Goal: Task Accomplishment & Management: Manage account settings

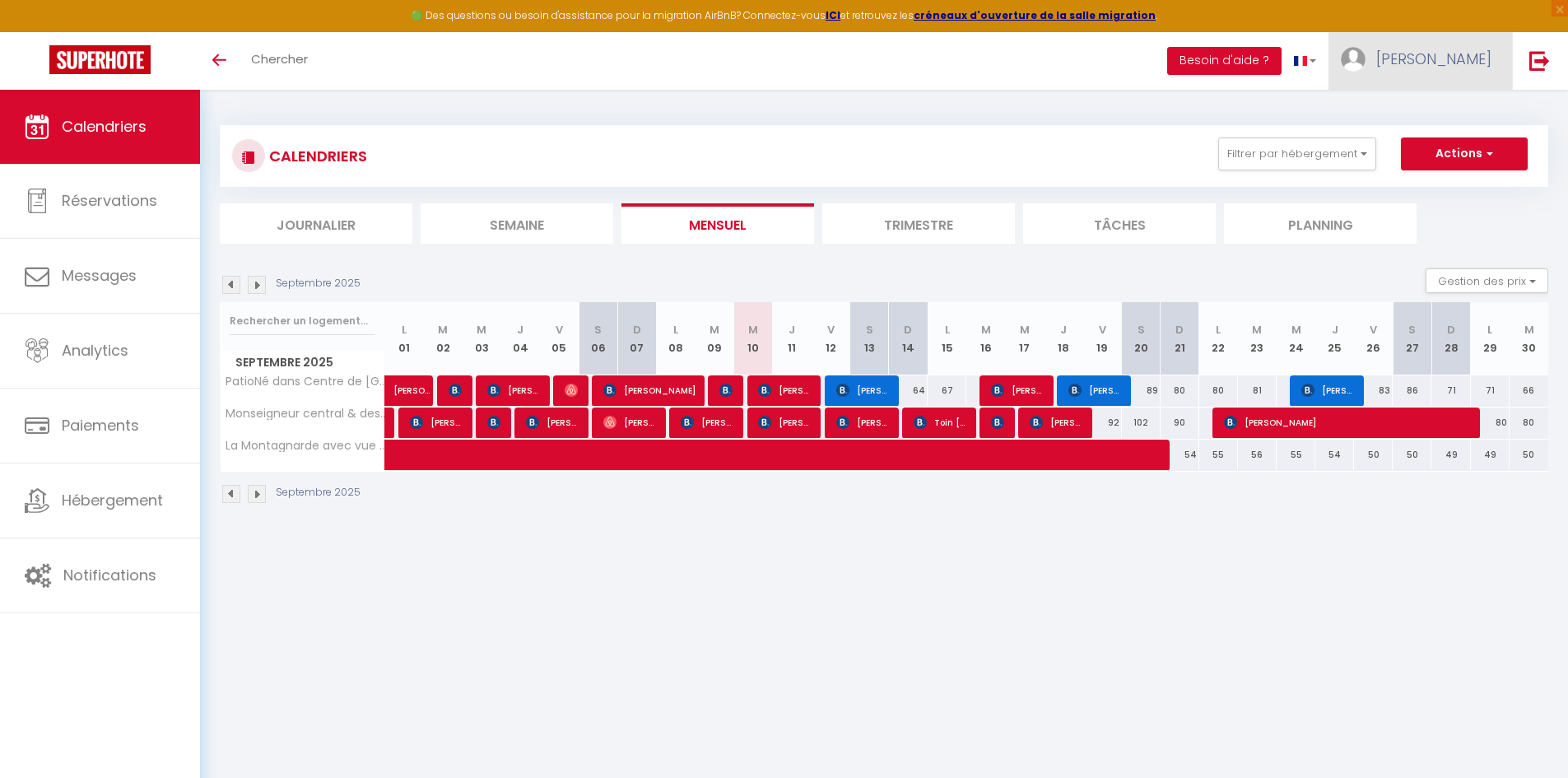
click at [1456, 65] on span "[PERSON_NAME]" at bounding box center [1433, 59] width 115 height 21
click at [1455, 152] on link "Équipe" at bounding box center [1446, 144] width 122 height 28
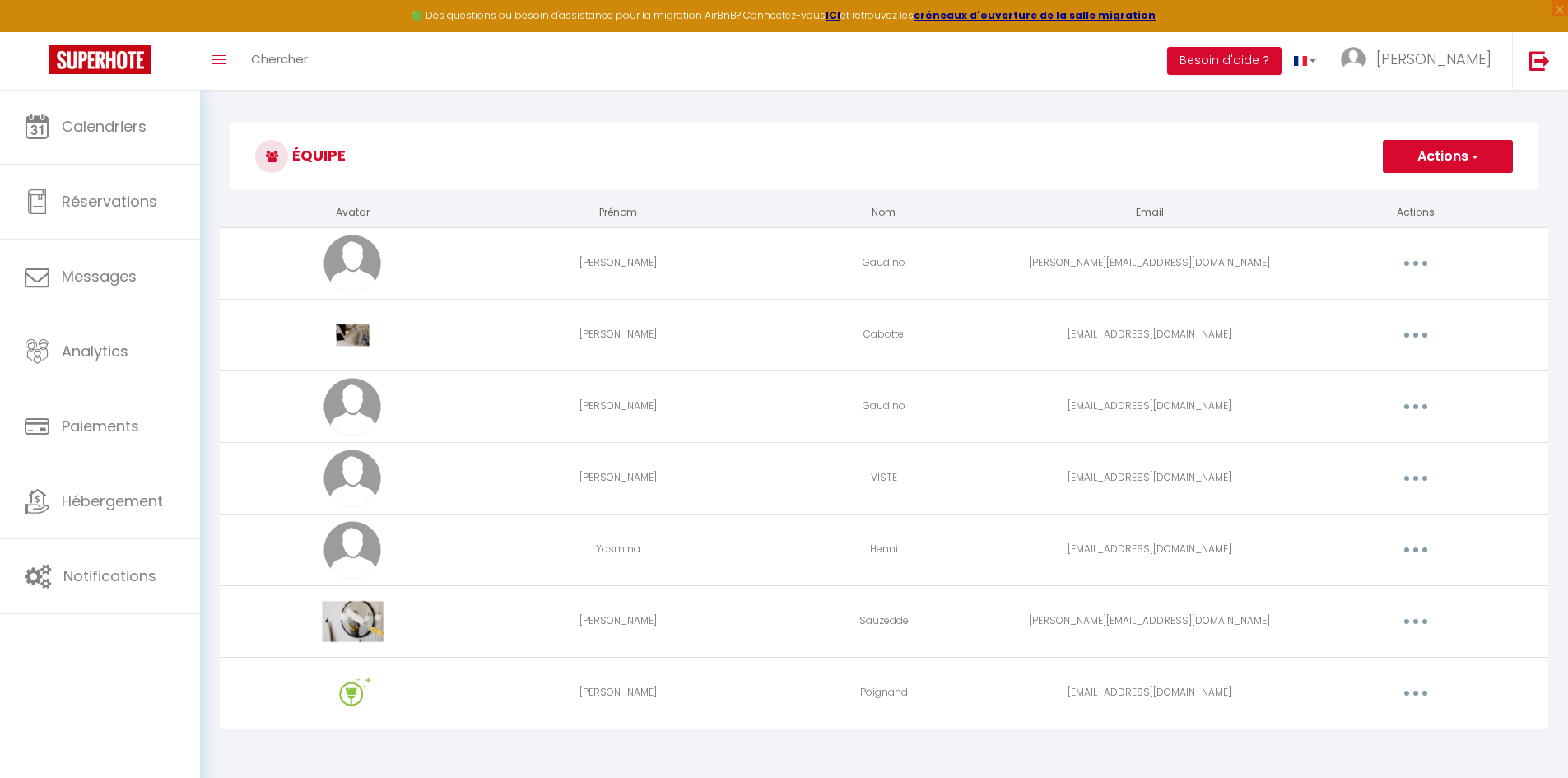
click at [1419, 695] on button "button" at bounding box center [1415, 692] width 46 height 26
click at [1373, 751] on link "Supprimer" at bounding box center [1373, 760] width 122 height 28
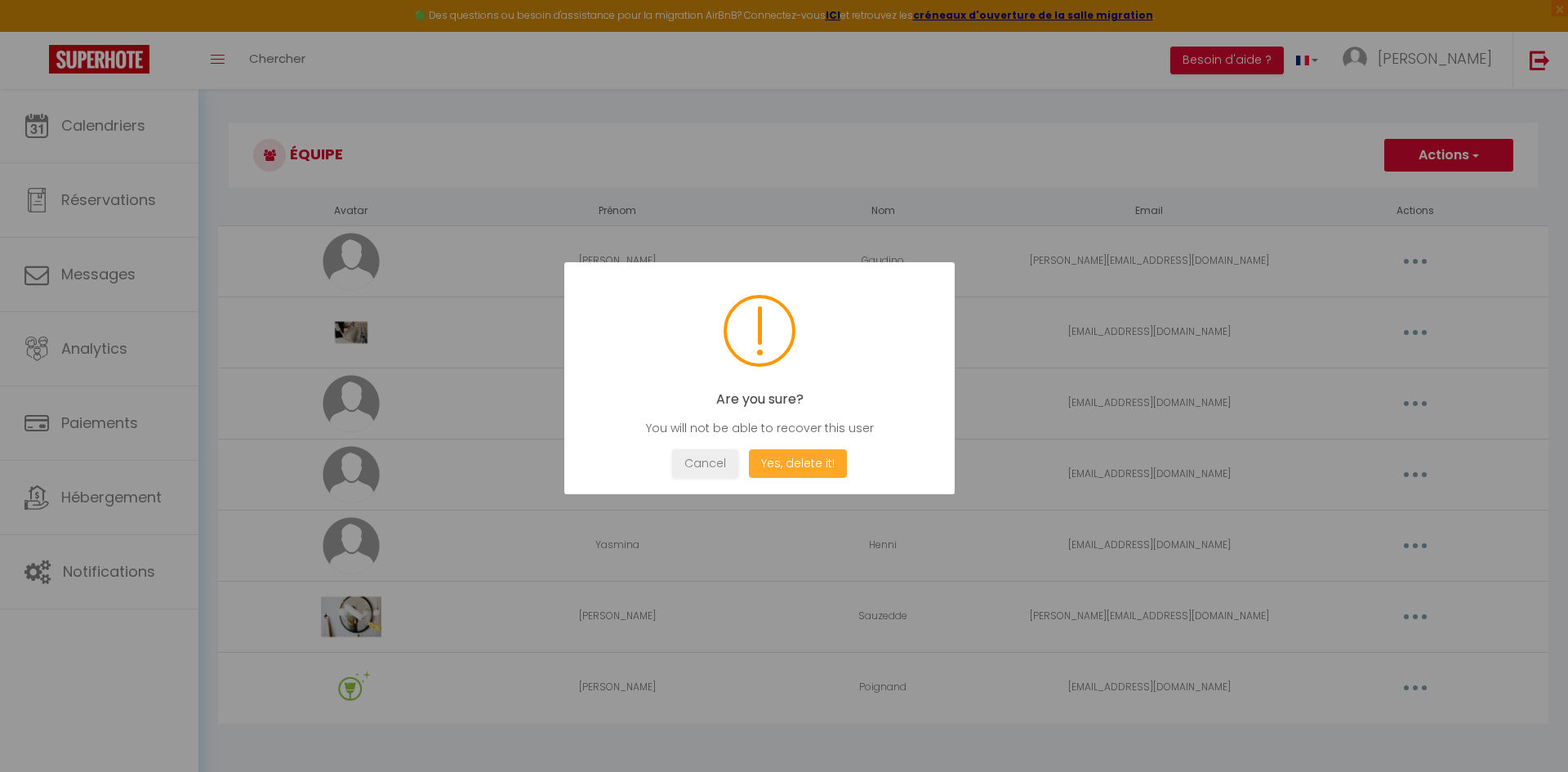
click at [828, 466] on button "Yes, delete it!" at bounding box center [797, 463] width 98 height 29
click at [755, 468] on button "OK" at bounding box center [758, 463] width 40 height 29
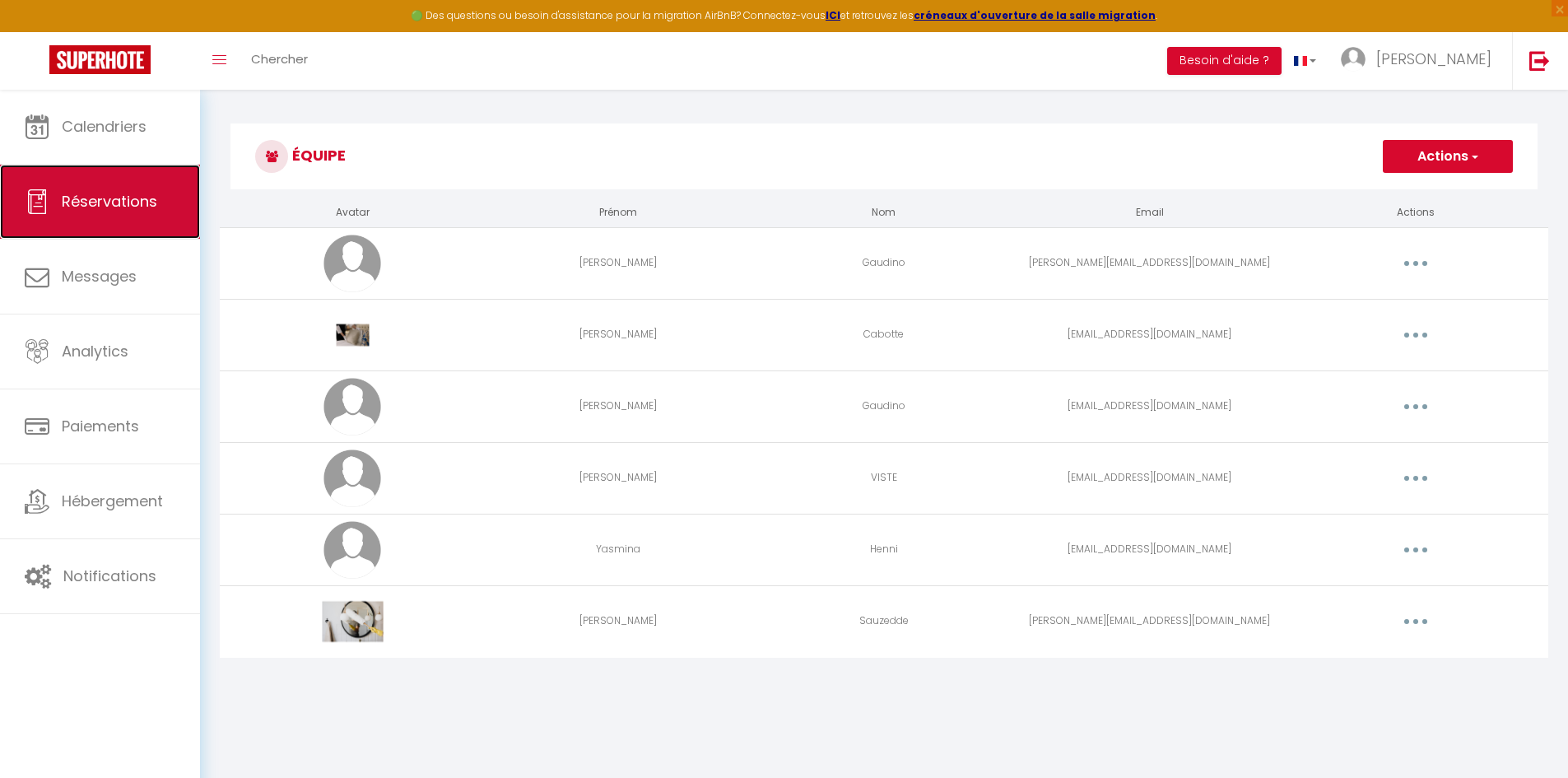
click at [80, 204] on span "Réservations" at bounding box center [109, 201] width 96 height 21
select select "not_cancelled"
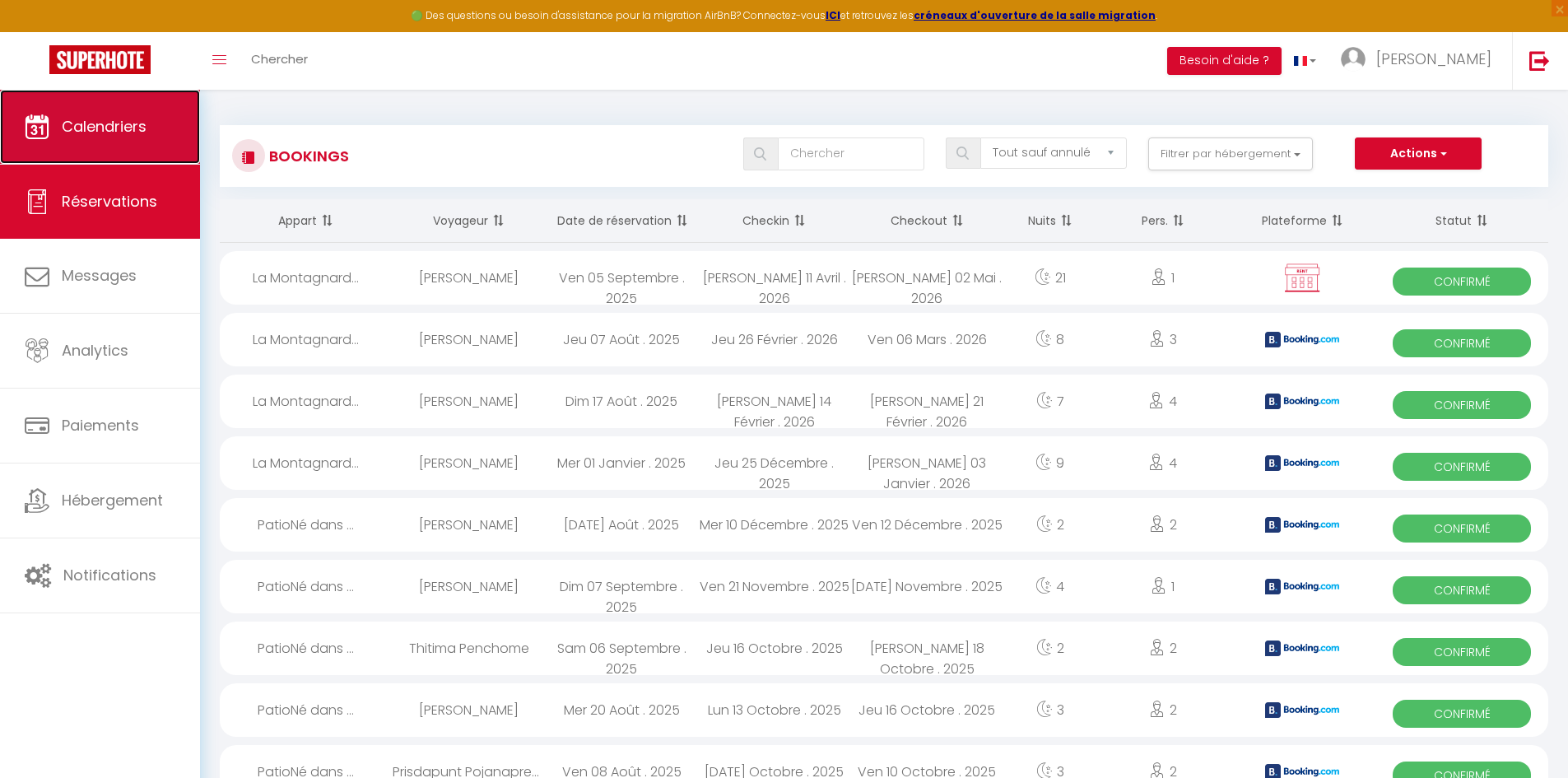
click at [137, 138] on link "Calendriers" at bounding box center [100, 127] width 200 height 74
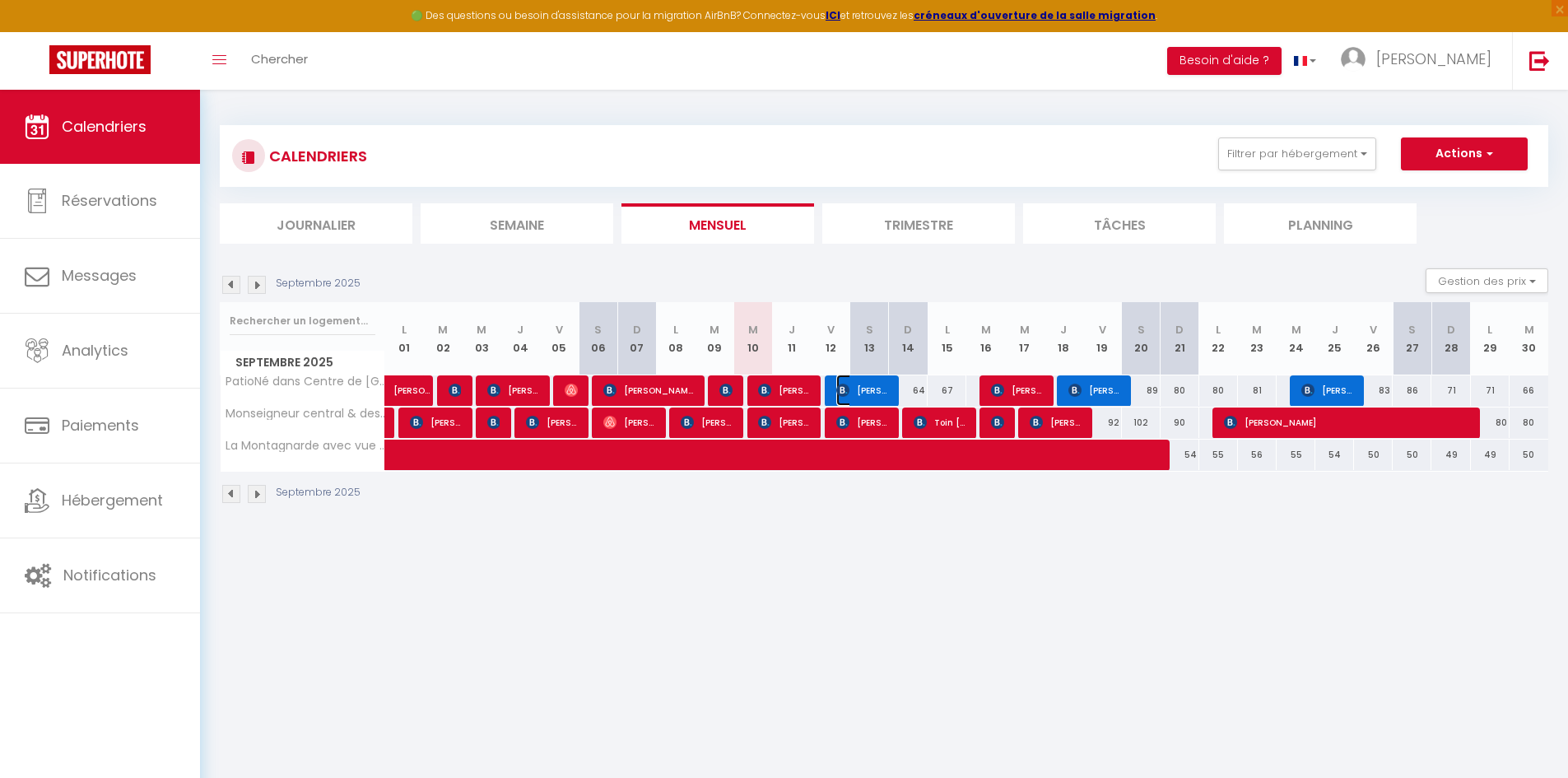
click at [880, 394] on span "[PERSON_NAME]" at bounding box center [861, 390] width 52 height 32
select select "OK"
select select "0"
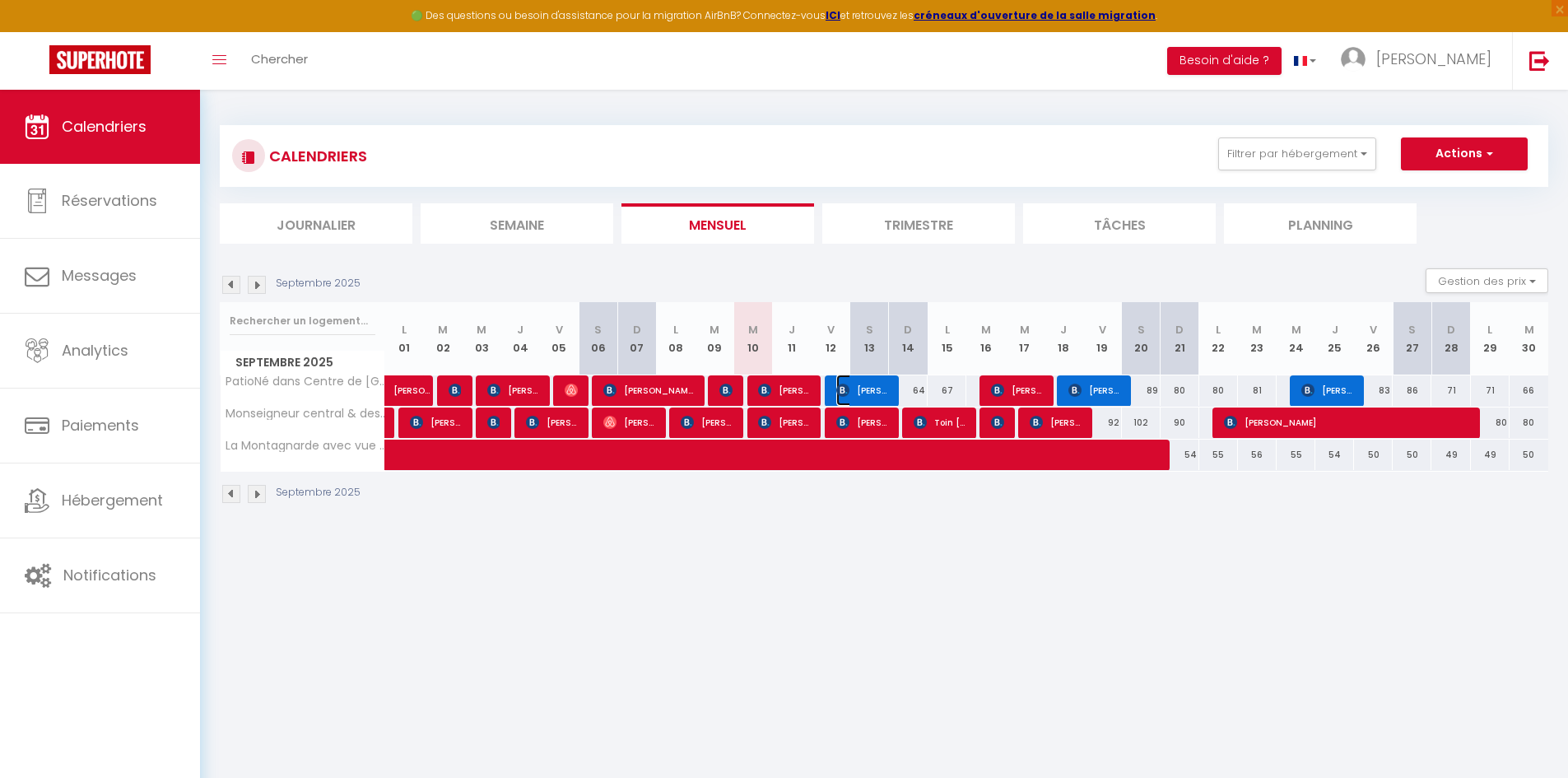
select select "1"
select select
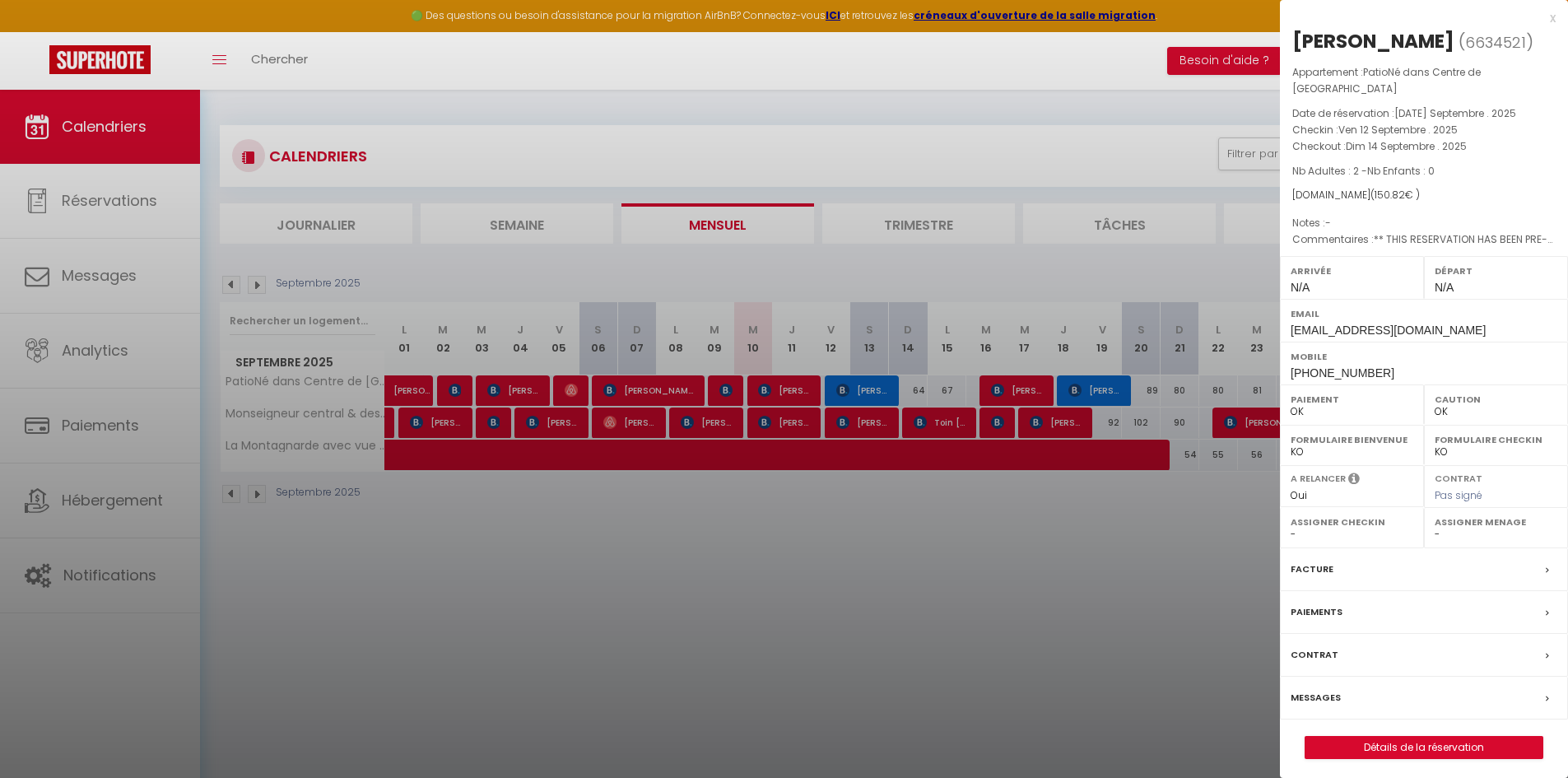
click at [1481, 514] on label "Assigner Menage" at bounding box center [1497, 522] width 123 height 16
click at [1440, 527] on select "- [PERSON_NAME] [PERSON_NAME] [PERSON_NAME] [PERSON_NAME] [PERSON_NAME] [PERSON…" at bounding box center [1497, 534] width 123 height 14
select select "21460"
click at [1435, 527] on select "- [PERSON_NAME] [PERSON_NAME] [PERSON_NAME] [PERSON_NAME] [PERSON_NAME] [PERSON…" at bounding box center [1497, 534] width 123 height 14
click at [871, 423] on div at bounding box center [784, 389] width 1568 height 778
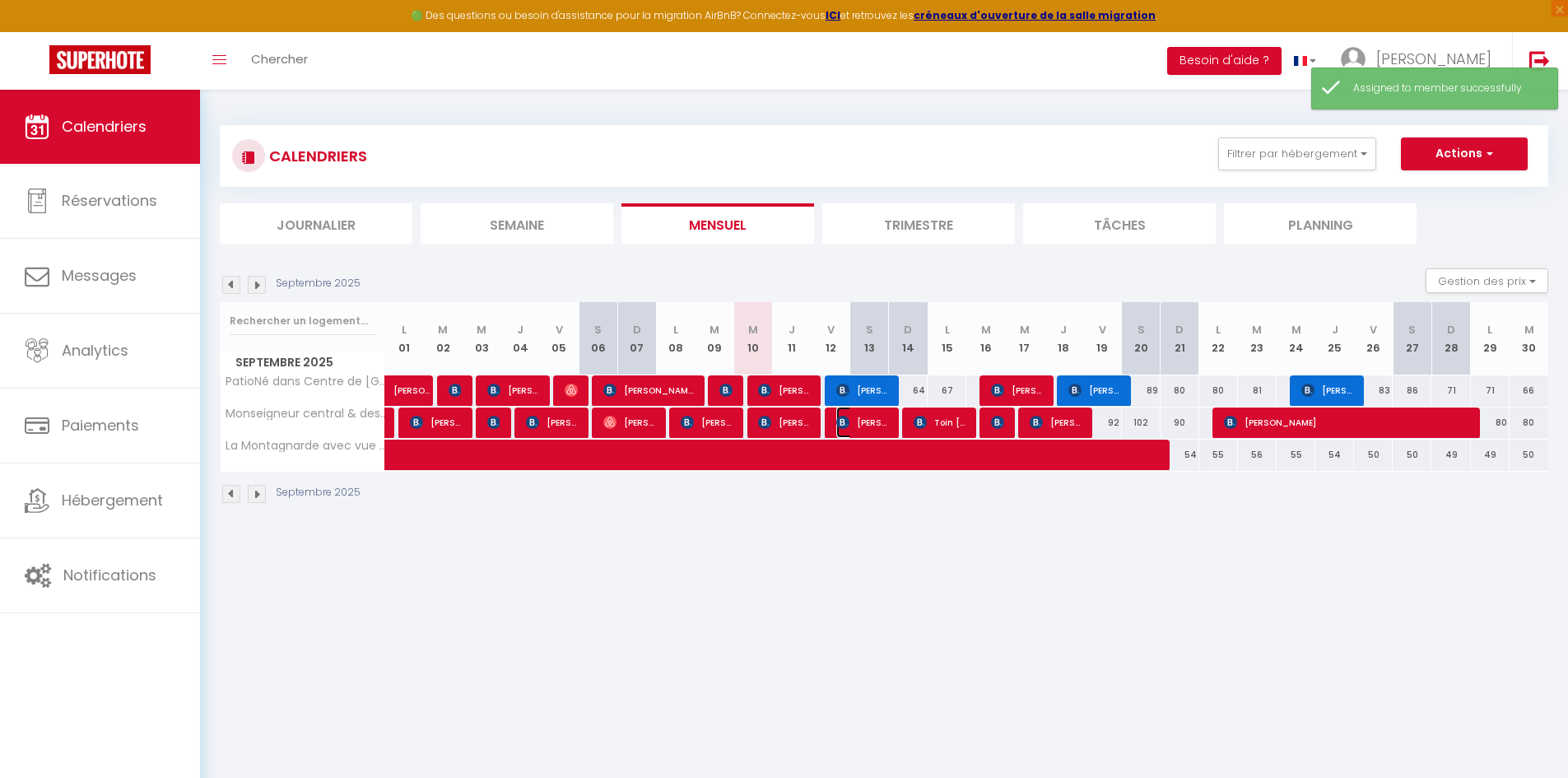
click at [871, 423] on span "[PERSON_NAME]" at bounding box center [861, 422] width 52 height 32
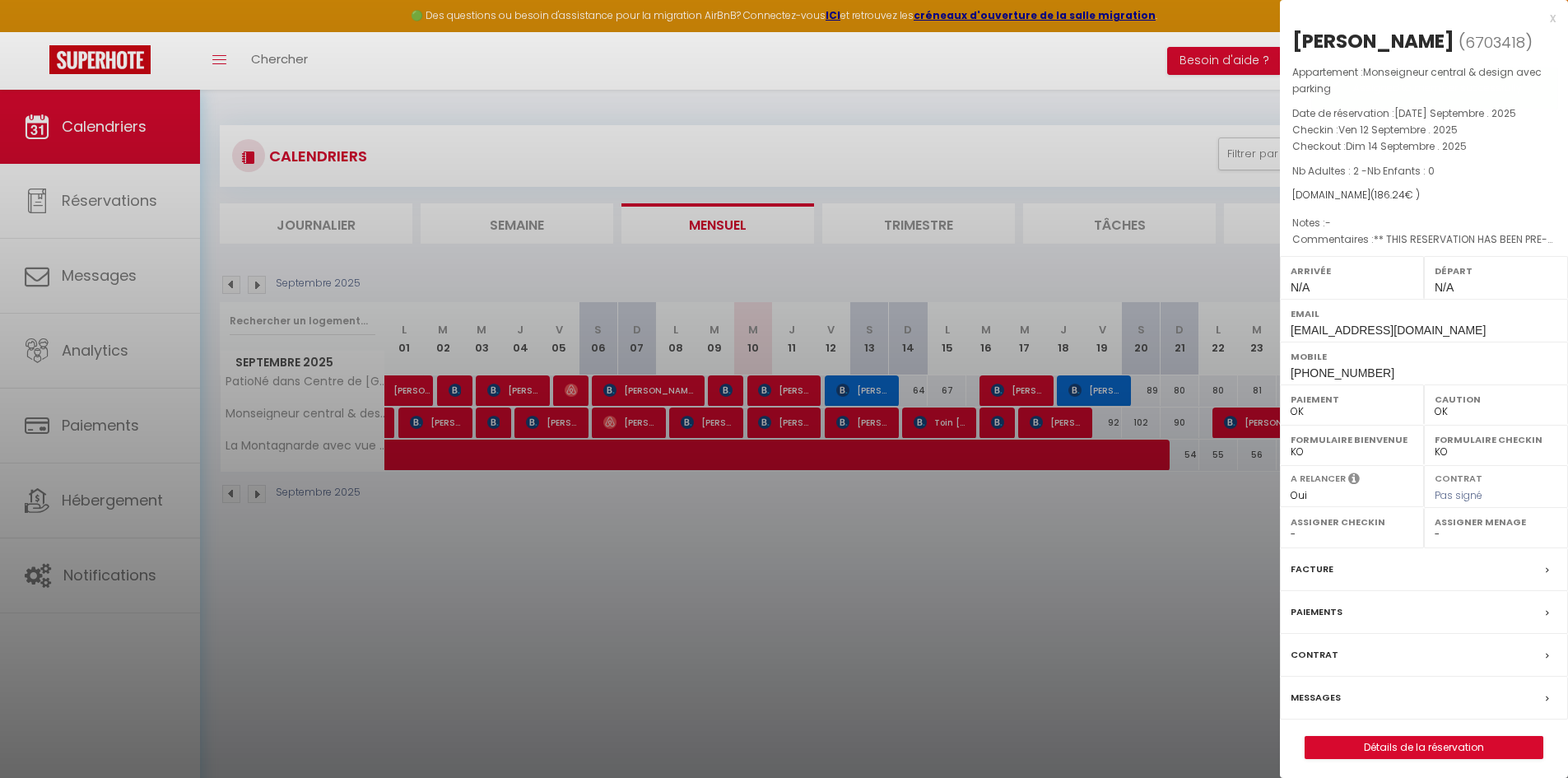
click at [1498, 527] on label "Assigner Menage" at bounding box center [1497, 522] width 123 height 16
click at [1439, 533] on select "- [PERSON_NAME] [PERSON_NAME] [PERSON_NAME] [PERSON_NAME] [PERSON_NAME] [PERSON…" at bounding box center [1497, 534] width 123 height 14
select select "21460"
click at [1435, 527] on select "- [PERSON_NAME] [PERSON_NAME] [PERSON_NAME] [PERSON_NAME] [PERSON_NAME] [PERSON…" at bounding box center [1497, 534] width 123 height 14
click at [1468, 619] on div "Paiements" at bounding box center [1424, 612] width 288 height 43
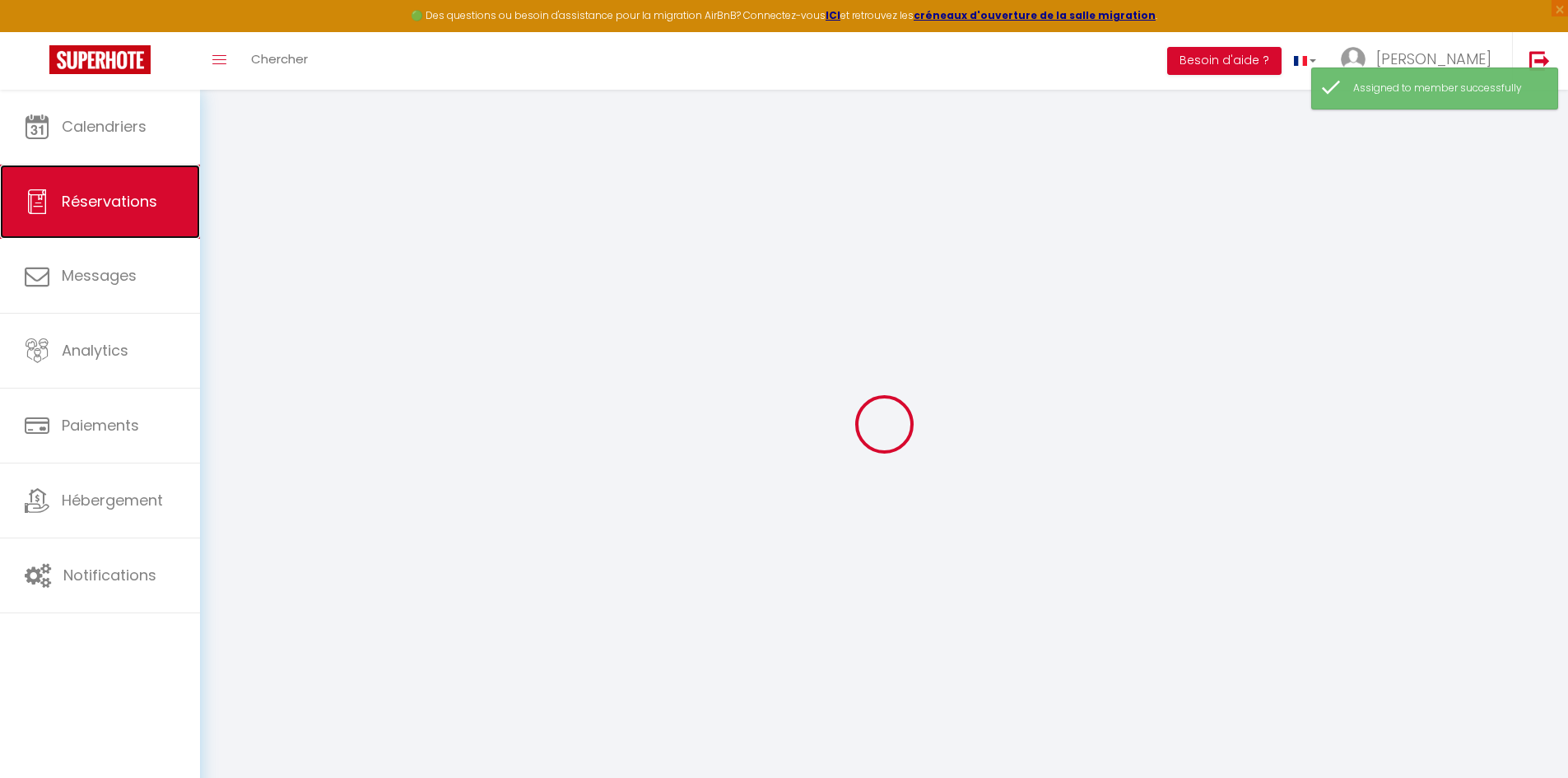
click at [90, 213] on link "Réservations" at bounding box center [100, 202] width 200 height 74
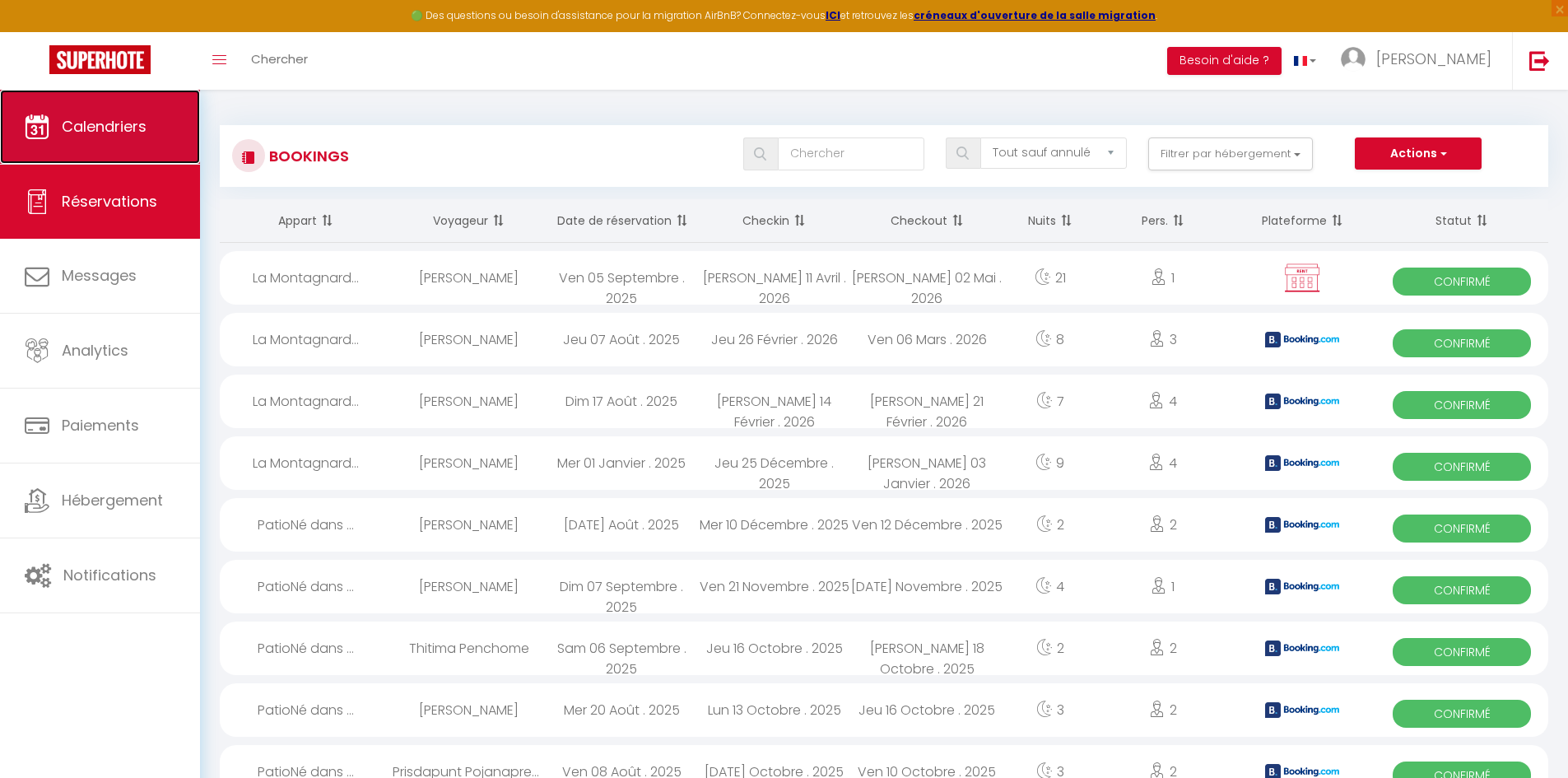
click at [107, 135] on span "Calendriers" at bounding box center [104, 126] width 85 height 21
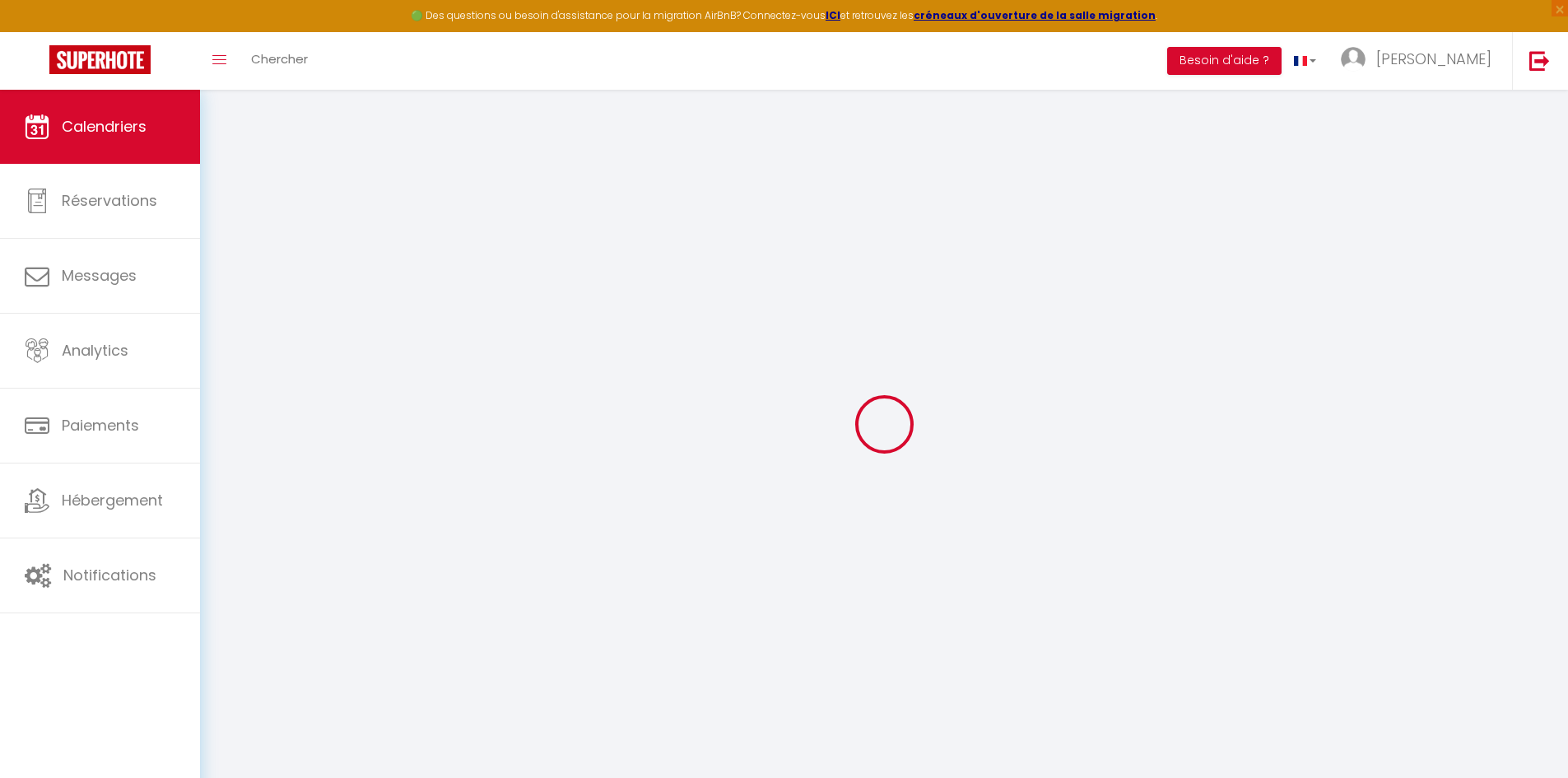
select select
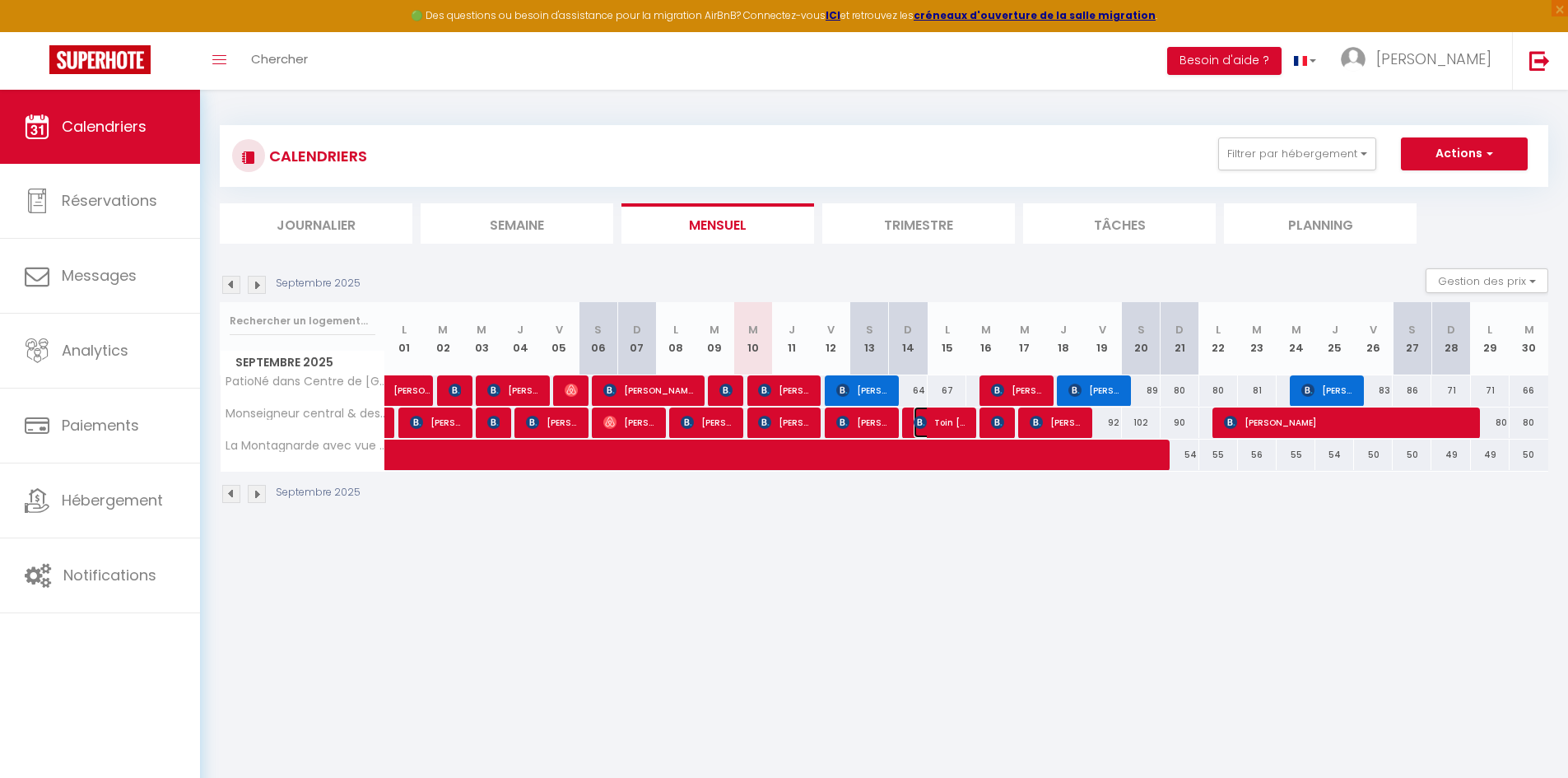
click at [926, 422] on img at bounding box center [920, 422] width 14 height 14
select select "OK"
select select "0"
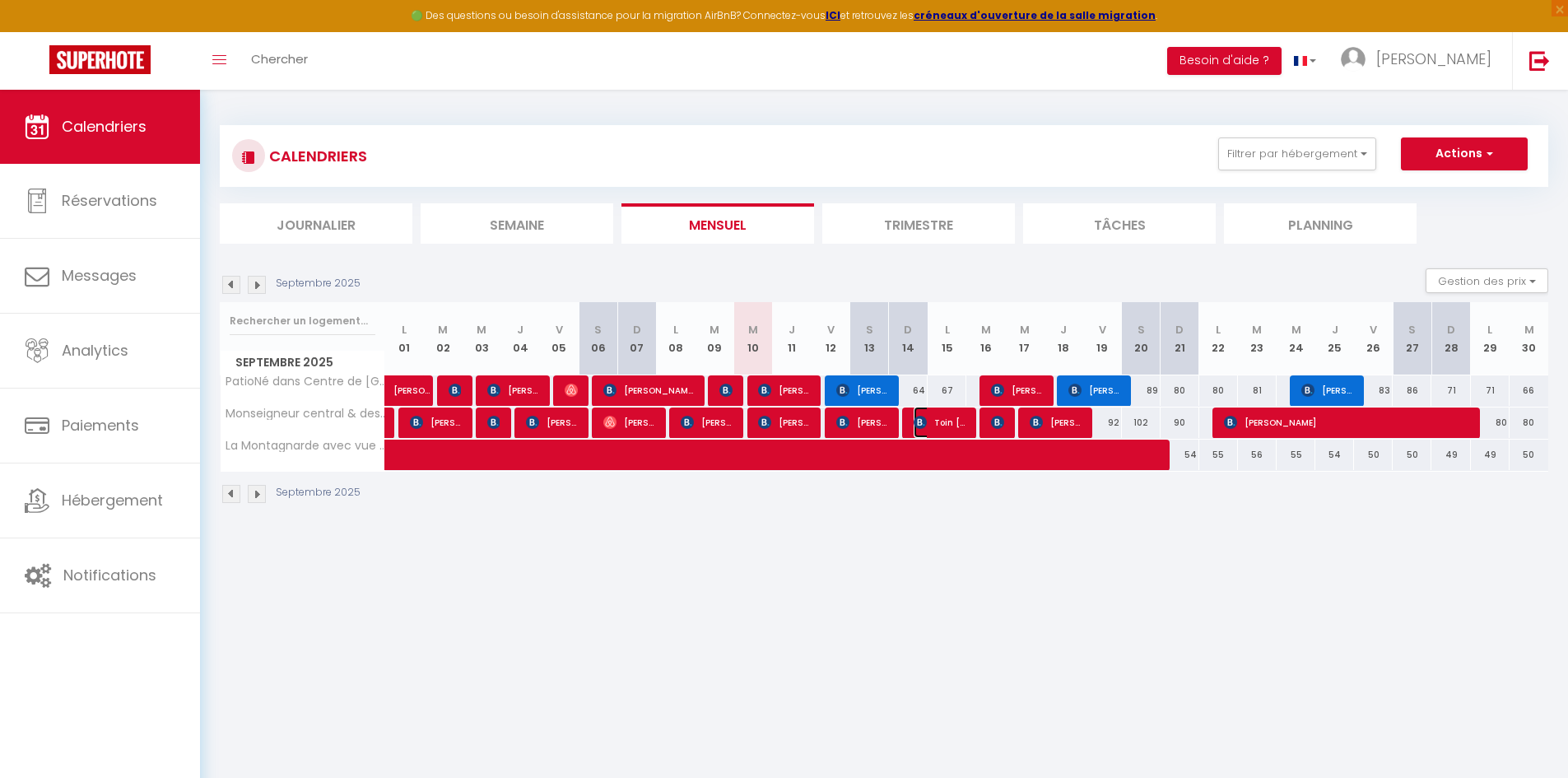
select select "1"
select select
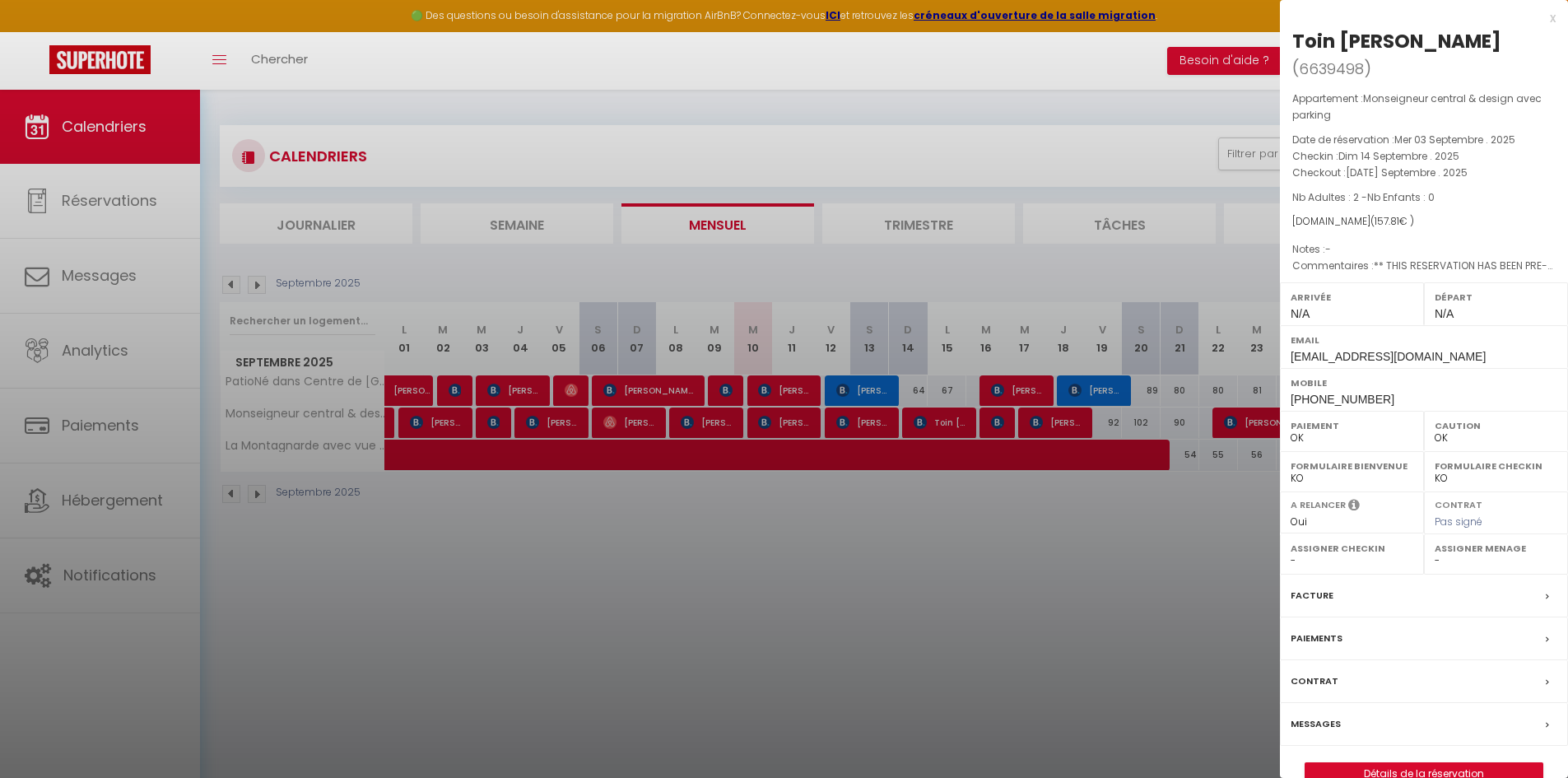
click at [1458, 540] on label "Assigner Menage" at bounding box center [1497, 548] width 123 height 16
click at [1498, 553] on select "- [PERSON_NAME] [PERSON_NAME] [PERSON_NAME] [PERSON_NAME] [PERSON_NAME] [PERSON…" at bounding box center [1497, 560] width 123 height 14
select select "21460"
click at [1435, 553] on select "- [PERSON_NAME] [PERSON_NAME] [PERSON_NAME] [PERSON_NAME] [PERSON_NAME] [PERSON…" at bounding box center [1497, 560] width 123 height 14
click at [850, 422] on div at bounding box center [784, 389] width 1568 height 778
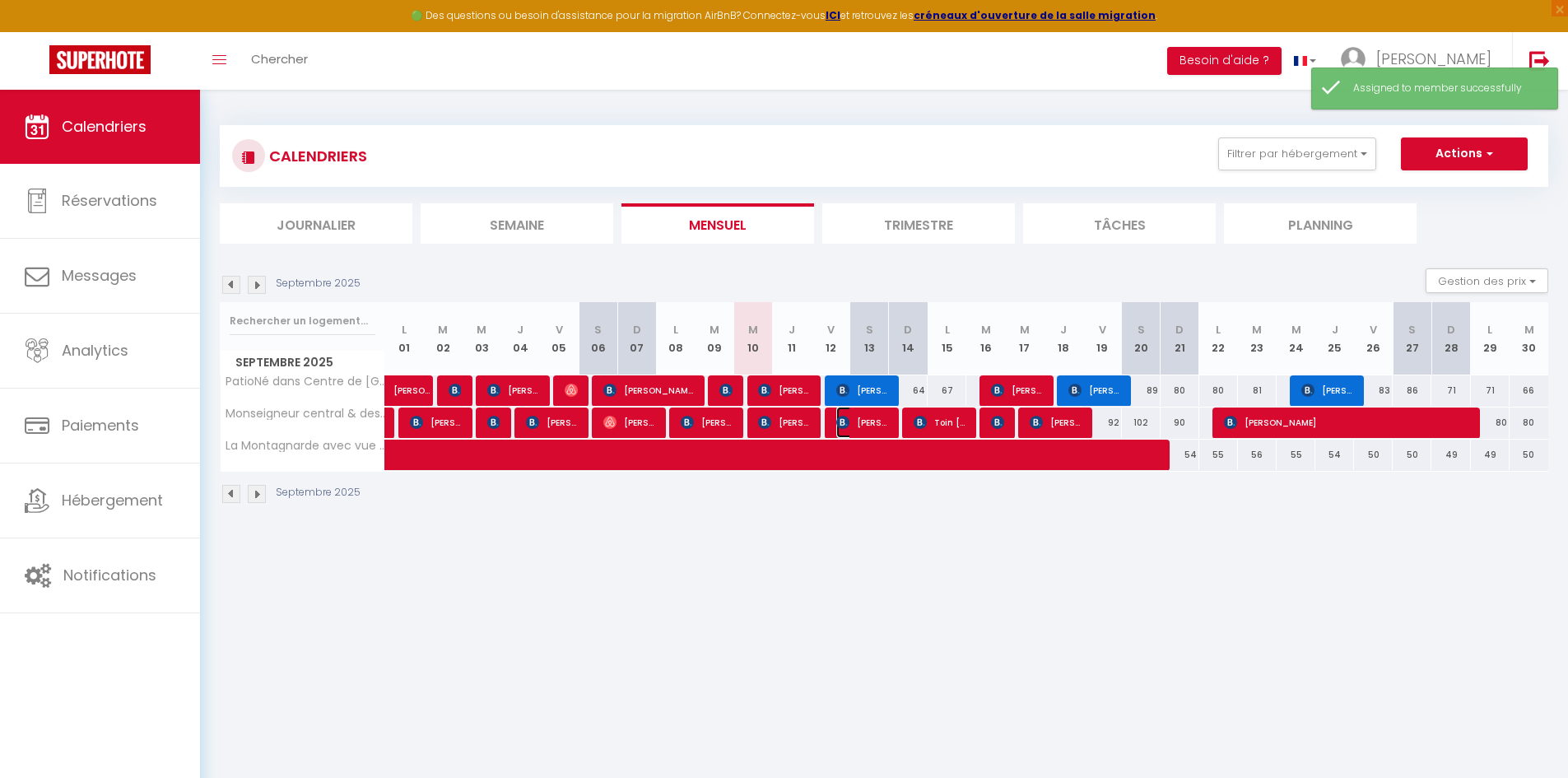
click at [850, 422] on span "[PERSON_NAME]" at bounding box center [861, 422] width 52 height 32
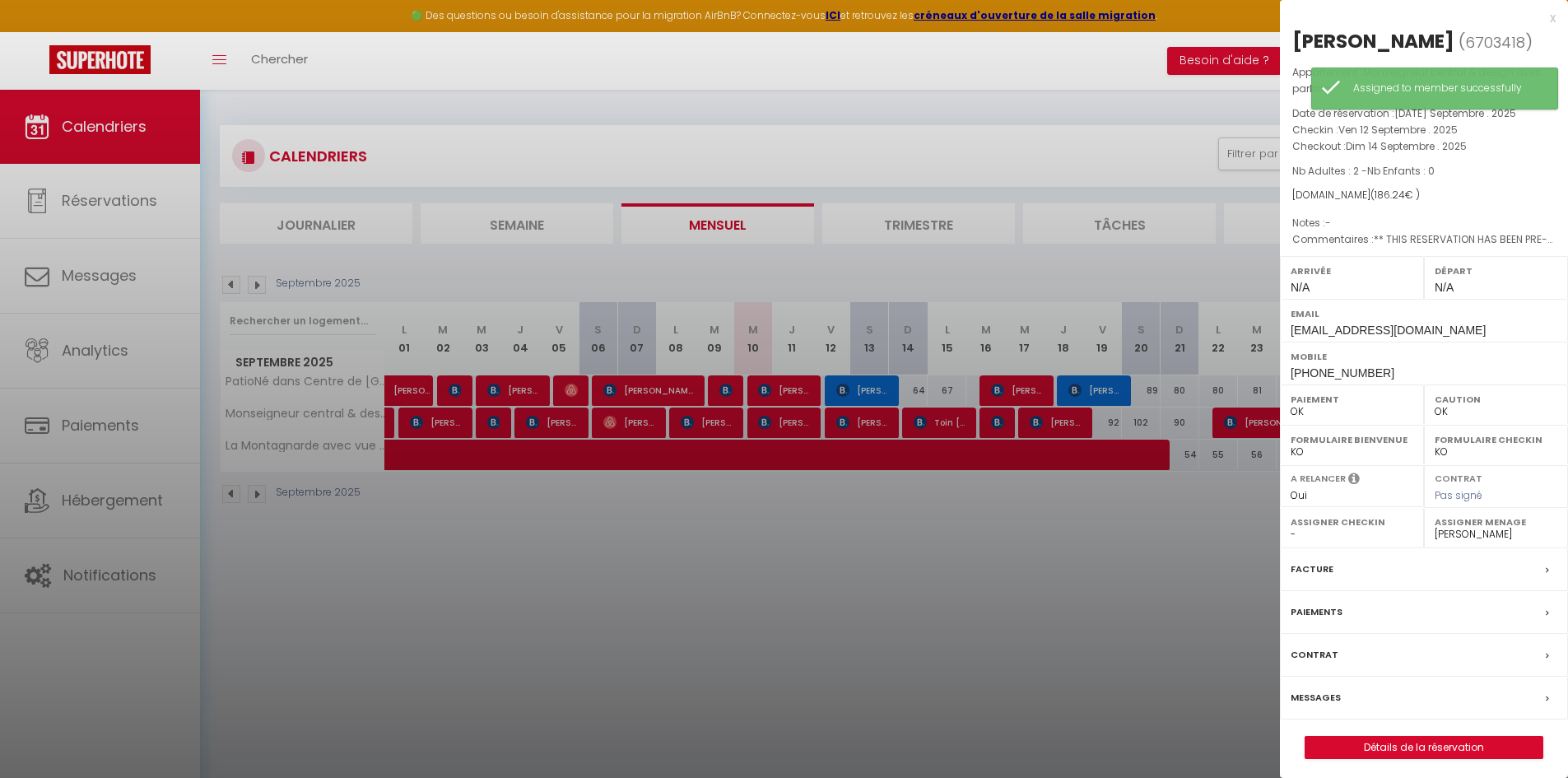
click at [868, 400] on div at bounding box center [784, 389] width 1568 height 778
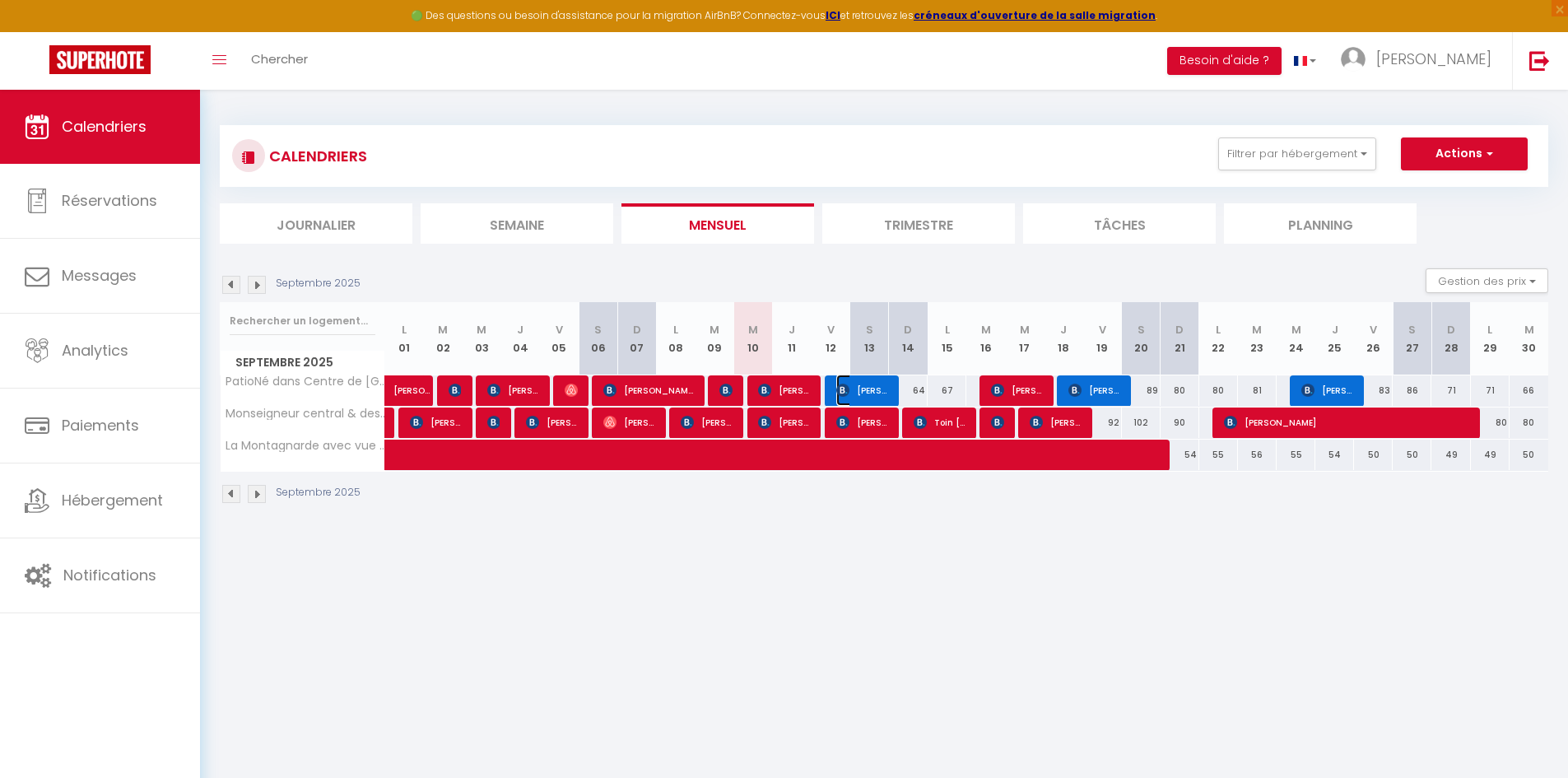
click at [875, 398] on span "[PERSON_NAME]" at bounding box center [861, 390] width 52 height 32
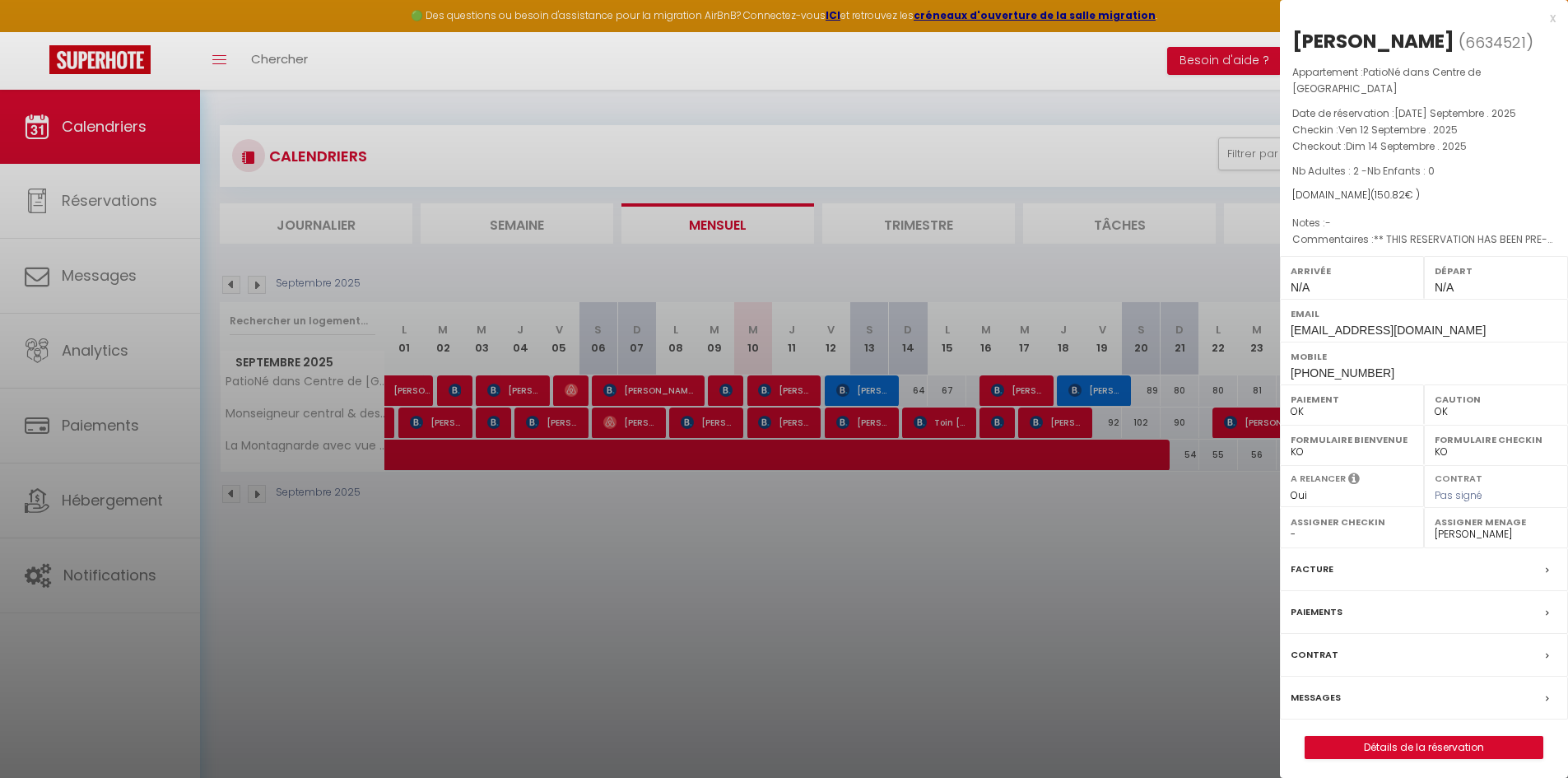
click at [1004, 423] on div at bounding box center [784, 389] width 1568 height 778
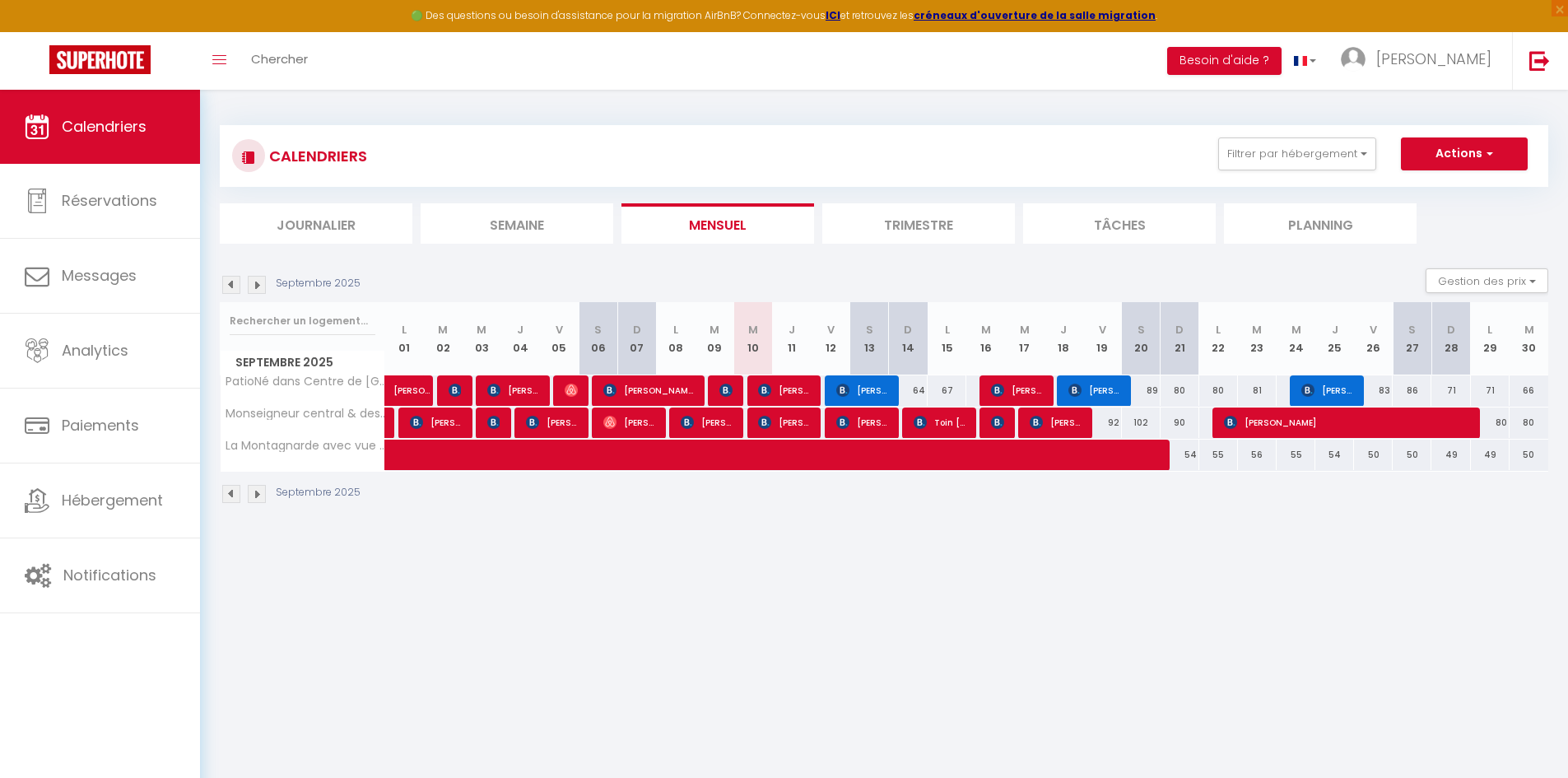
click at [1004, 423] on div "79" at bounding box center [1024, 422] width 40 height 31
click at [993, 423] on img at bounding box center [997, 422] width 14 height 14
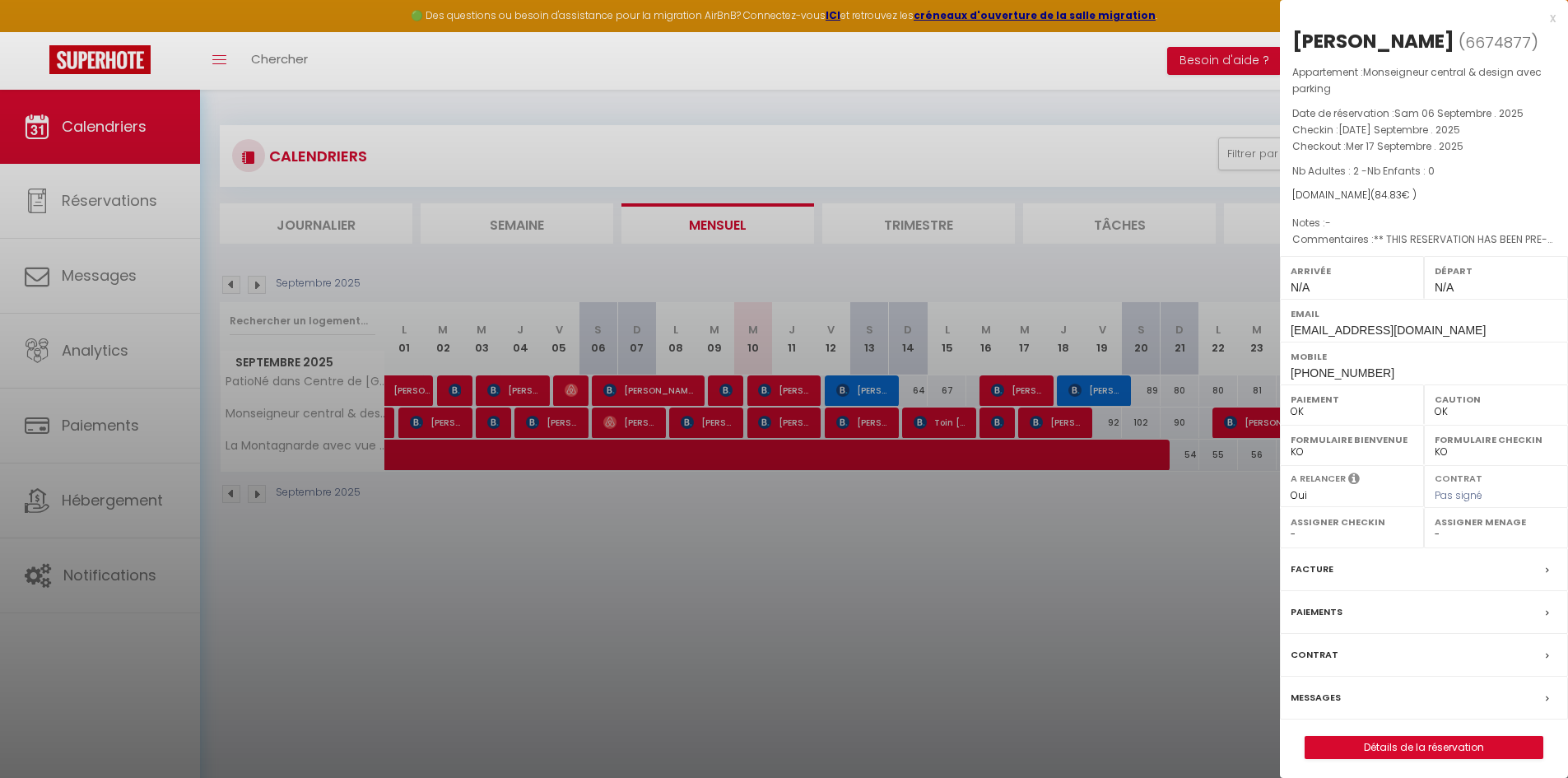
click at [1471, 535] on select "- [PERSON_NAME] [PERSON_NAME] [PERSON_NAME] [PERSON_NAME] [PERSON_NAME] [PERSON…" at bounding box center [1497, 534] width 123 height 14
select select "31044"
click at [1435, 527] on select "- [PERSON_NAME] [PERSON_NAME] [PERSON_NAME] [PERSON_NAME] [PERSON_NAME] [PERSON…" at bounding box center [1497, 534] width 123 height 14
click at [1079, 422] on div at bounding box center [784, 389] width 1568 height 778
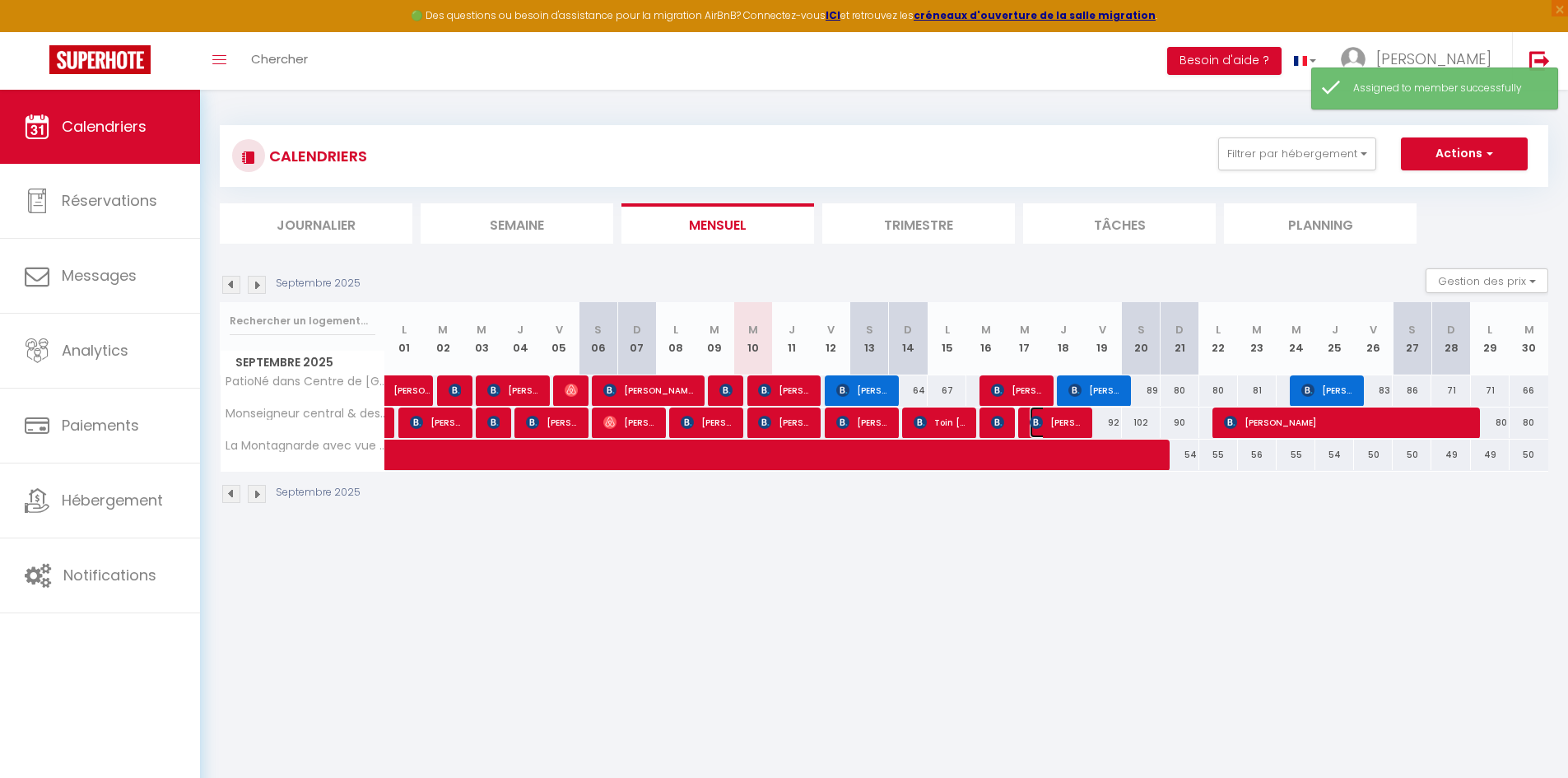
click at [1079, 422] on span "[PERSON_NAME]" at bounding box center [1055, 422] width 52 height 32
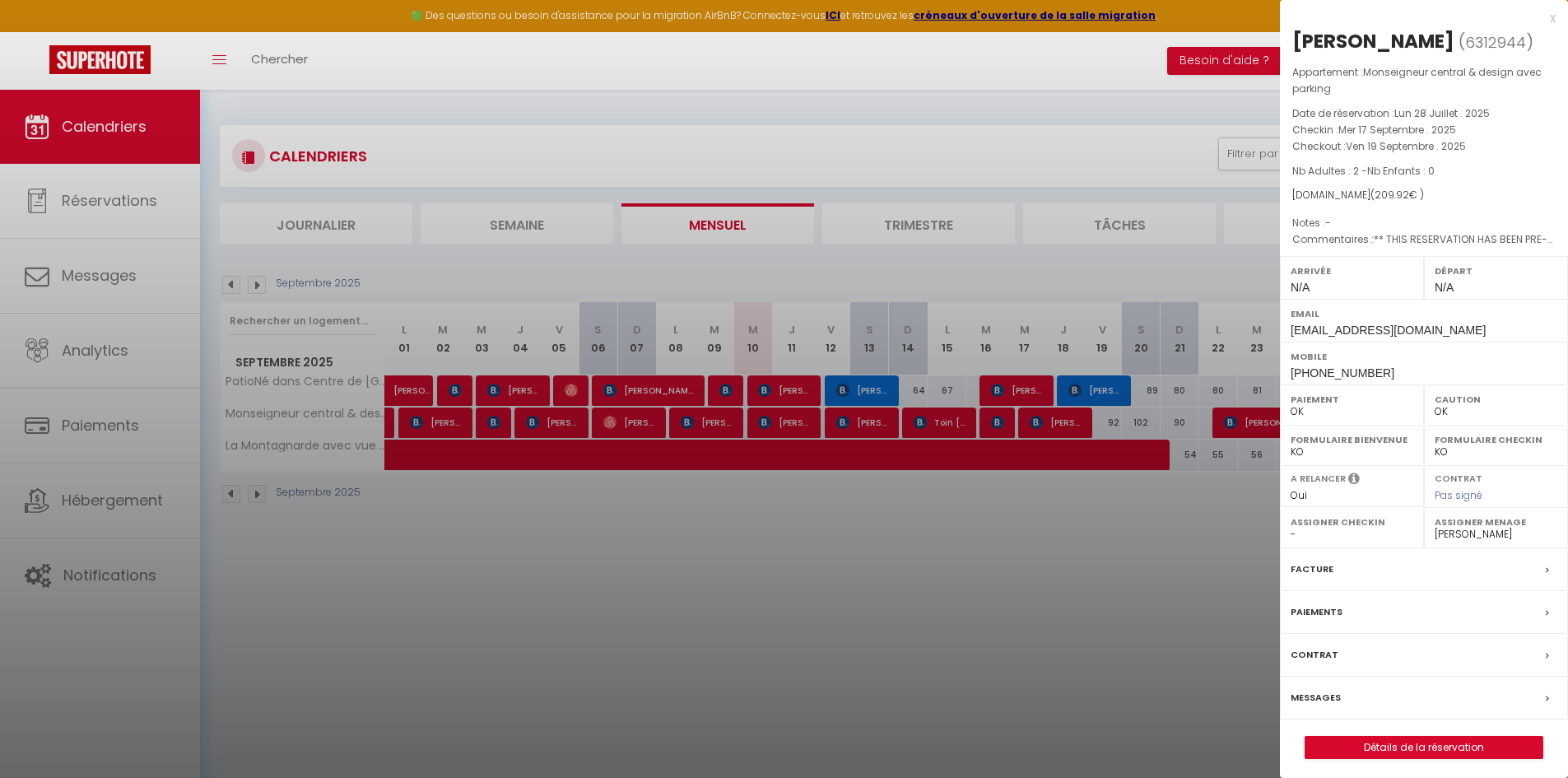
click at [1014, 390] on div at bounding box center [784, 389] width 1568 height 778
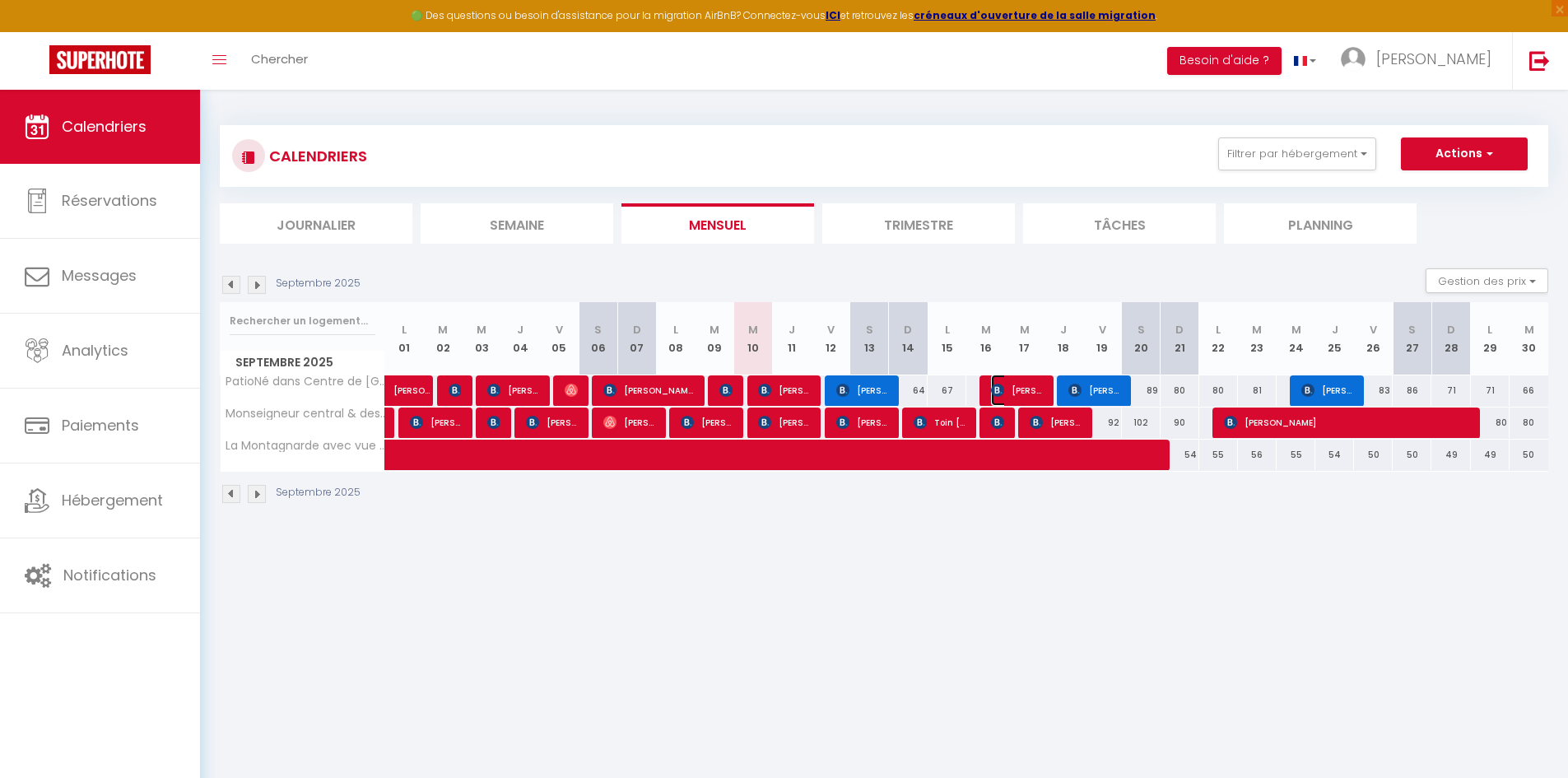
click at [1014, 390] on span "[PERSON_NAME]" at bounding box center [1016, 390] width 52 height 32
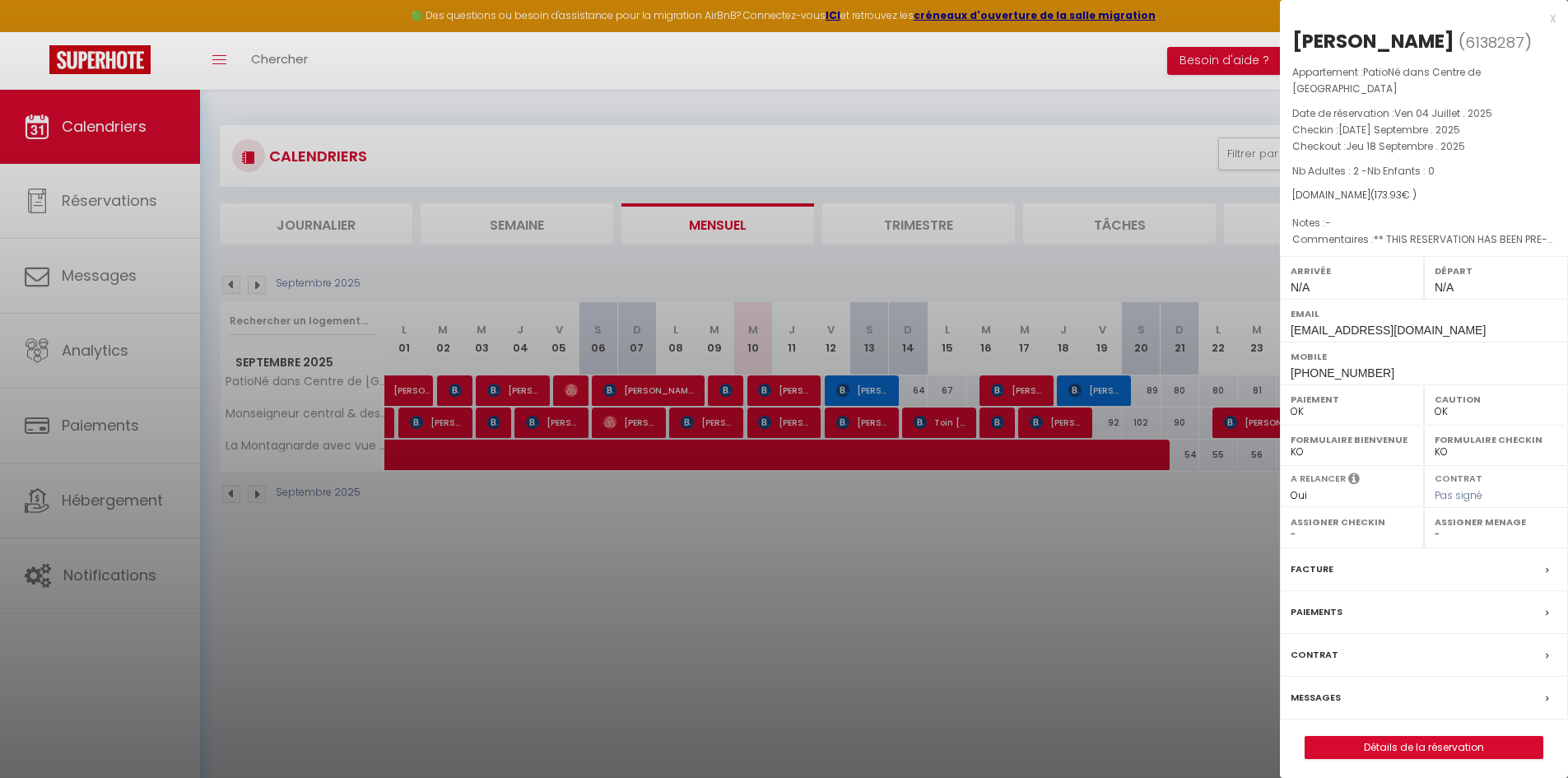
click at [1478, 514] on label "Assigner Menage" at bounding box center [1497, 522] width 123 height 16
click at [1439, 514] on label "Assigner Menage" at bounding box center [1497, 522] width 123 height 16
click at [1496, 514] on label "Assigner Menage" at bounding box center [1497, 522] width 123 height 16
click at [1453, 525] on div "Assigner Menage - [PERSON_NAME] [PERSON_NAME] [PERSON_NAME] [PERSON_NAME] [PERS…" at bounding box center [1496, 527] width 144 height 41
click at [1468, 514] on label "Assigner Menage" at bounding box center [1497, 522] width 123 height 16
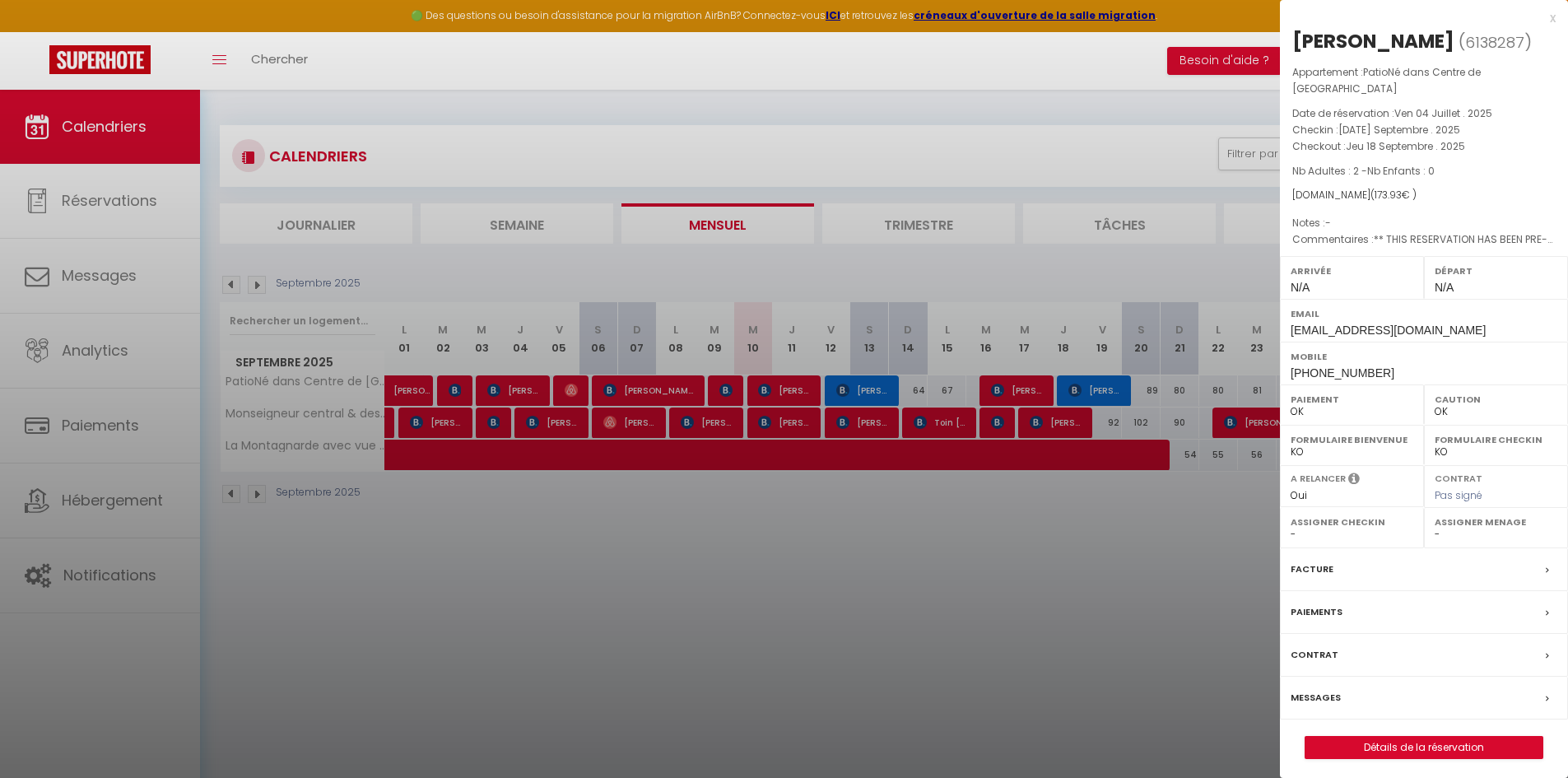
click at [1487, 514] on label "Assigner Menage" at bounding box center [1497, 522] width 123 height 16
click at [1440, 527] on select "- [PERSON_NAME] [PERSON_NAME] [PERSON_NAME] [PERSON_NAME] [PERSON_NAME] [PERSON…" at bounding box center [1497, 534] width 123 height 14
select select "21460"
click at [1435, 527] on select "- [PERSON_NAME] [PERSON_NAME] [PERSON_NAME] [PERSON_NAME] [PERSON_NAME] [PERSON…" at bounding box center [1497, 534] width 123 height 14
click at [1107, 394] on div at bounding box center [784, 389] width 1568 height 778
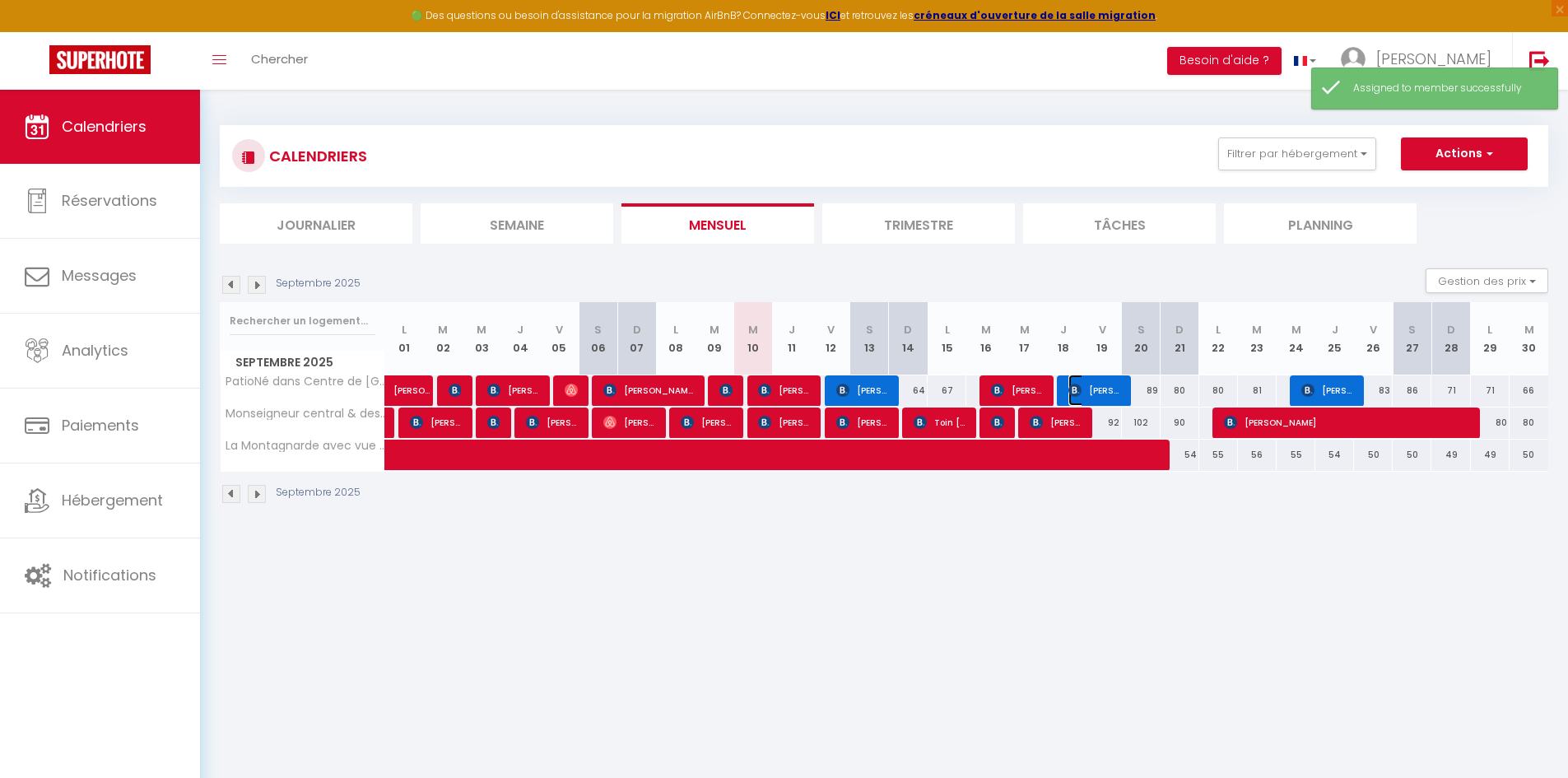
click at [1107, 394] on span "[PERSON_NAME]" at bounding box center [1094, 390] width 52 height 32
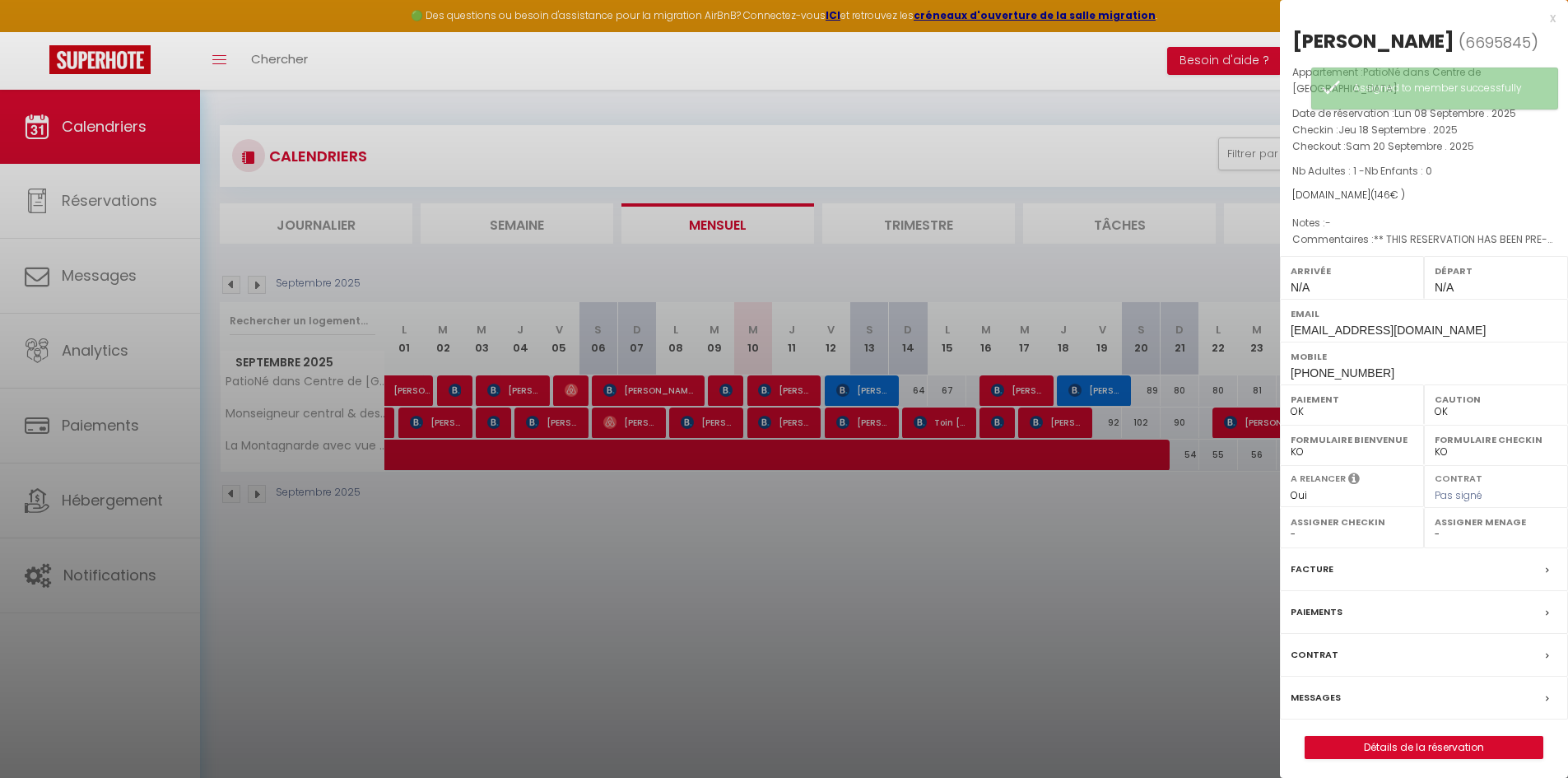
click at [1444, 540] on select "- [PERSON_NAME] [PERSON_NAME] [PERSON_NAME] [PERSON_NAME] [PERSON_NAME] [PERSON…" at bounding box center [1497, 534] width 123 height 14
select select "21460"
click at [1435, 536] on select "- [PERSON_NAME] [PERSON_NAME] [PERSON_NAME] [PERSON_NAME] [PERSON_NAME] [PERSON…" at bounding box center [1497, 534] width 123 height 14
click at [1087, 545] on div at bounding box center [784, 389] width 1568 height 778
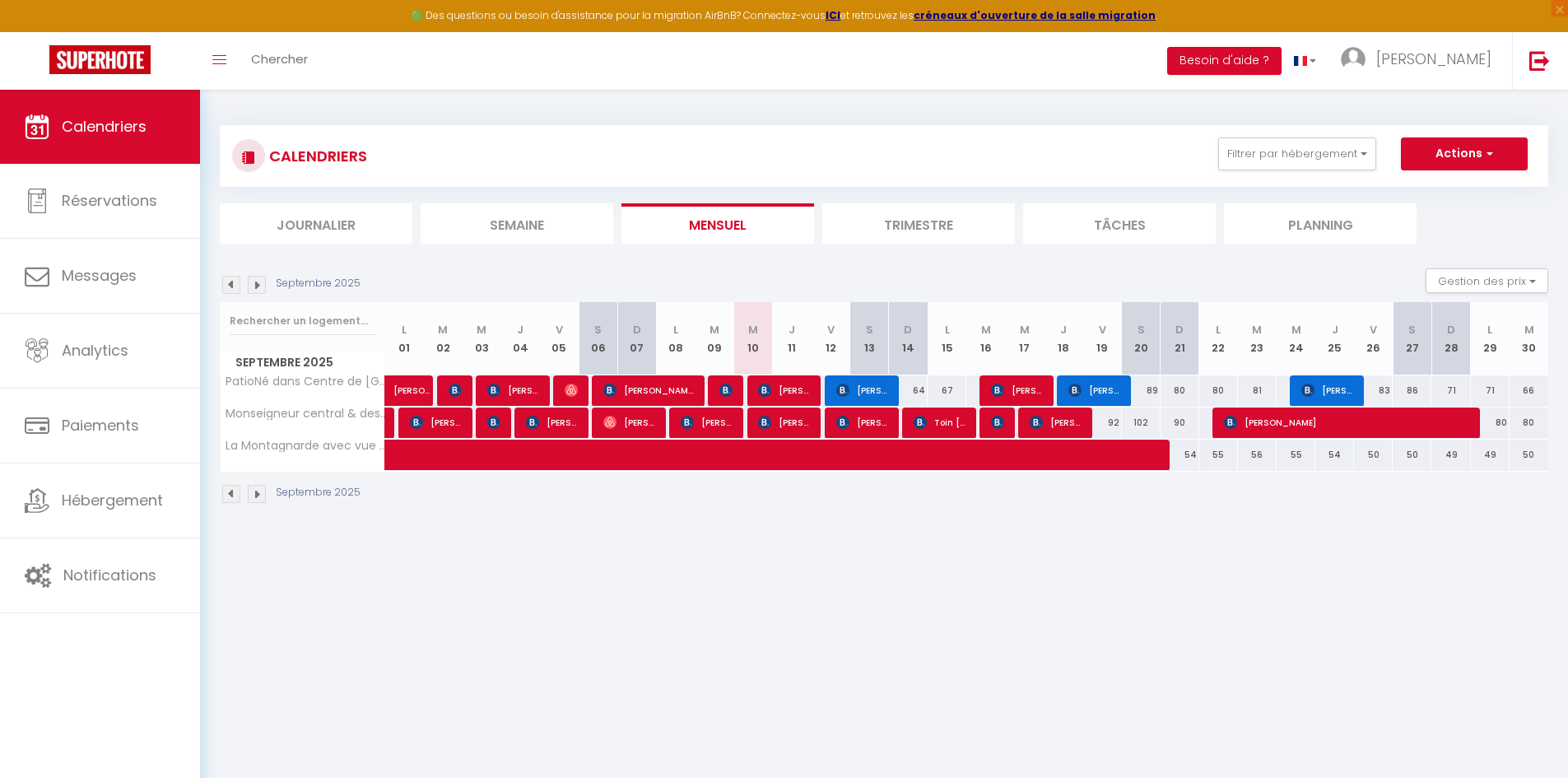
click at [1137, 391] on div "89" at bounding box center [1141, 391] width 39 height 31
type input "89"
type input "Sam 20 Septembre 2025"
type input "Dim 21 Septembre 2025"
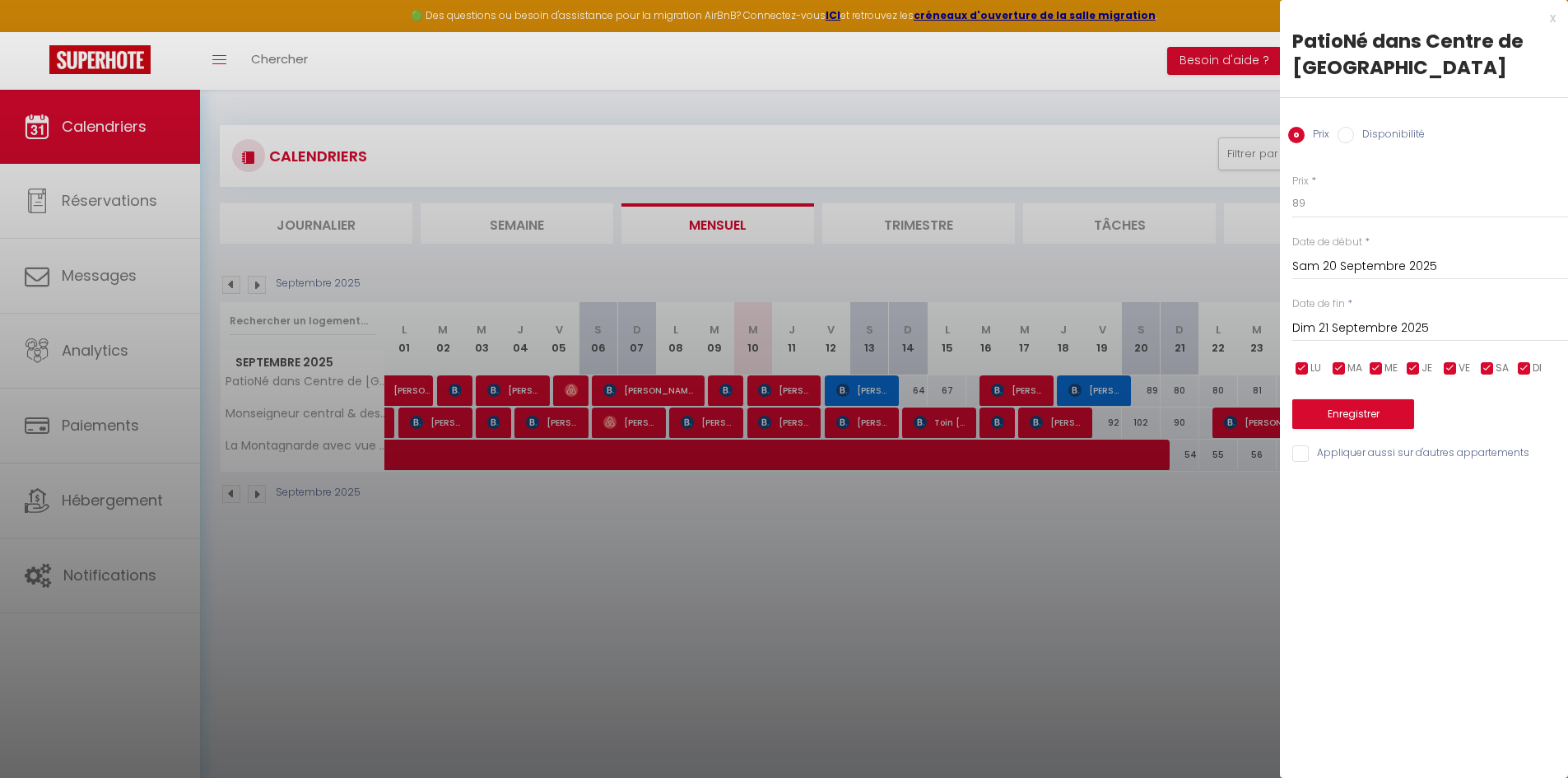
click at [1350, 132] on input "Disponibilité" at bounding box center [1345, 135] width 16 height 16
radio input "true"
radio input "false"
click at [1350, 208] on select "Disponible Indisponible" at bounding box center [1430, 204] width 276 height 32
select select "0"
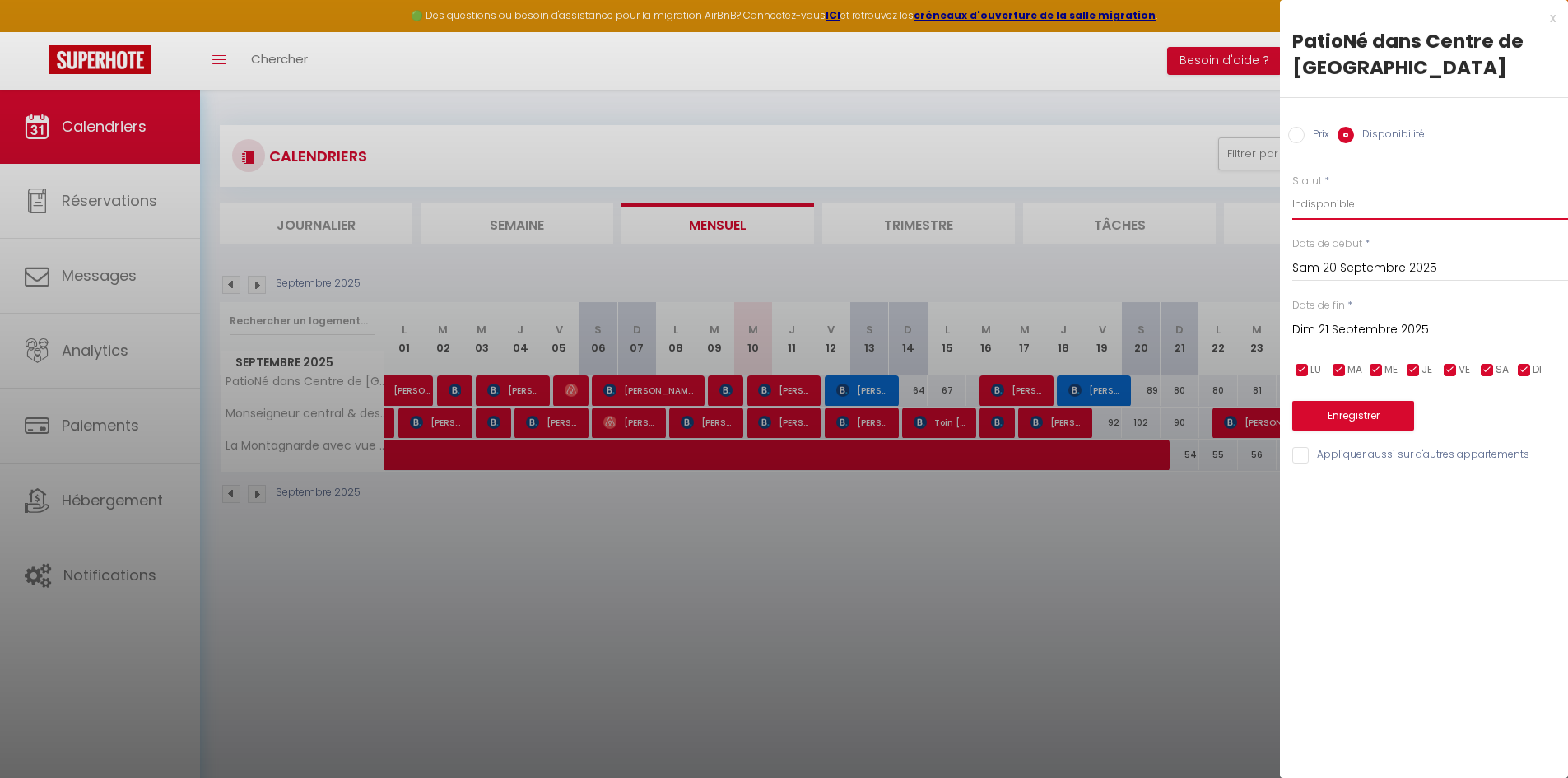
click at [1292, 188] on select "Disponible Indisponible" at bounding box center [1430, 204] width 276 height 32
click at [1397, 327] on input "Dim 21 Septembre 2025" at bounding box center [1430, 330] width 276 height 22
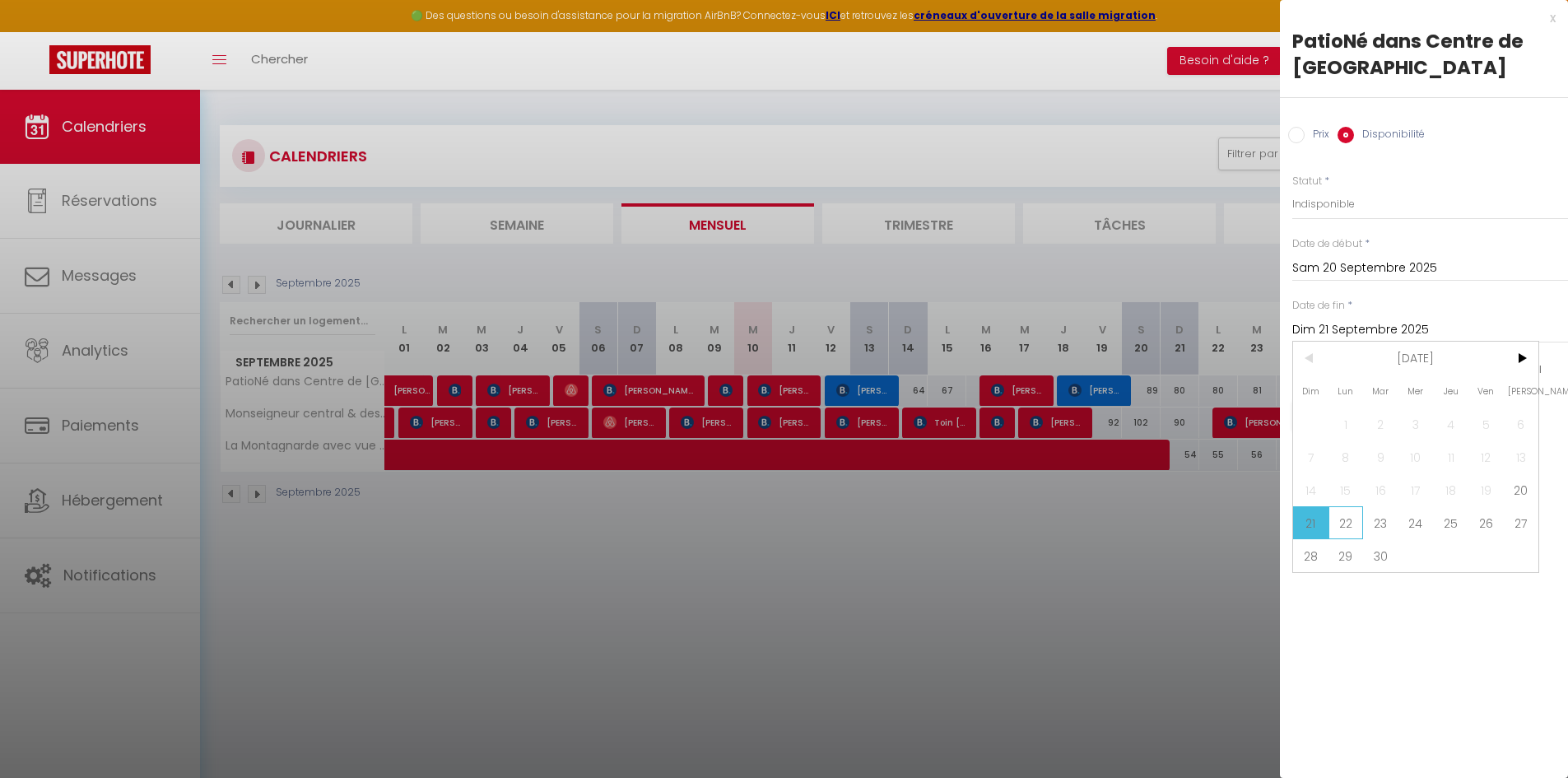
click at [1353, 514] on span "22" at bounding box center [1345, 522] width 35 height 33
type input "Lun 22 Septembre 2025"
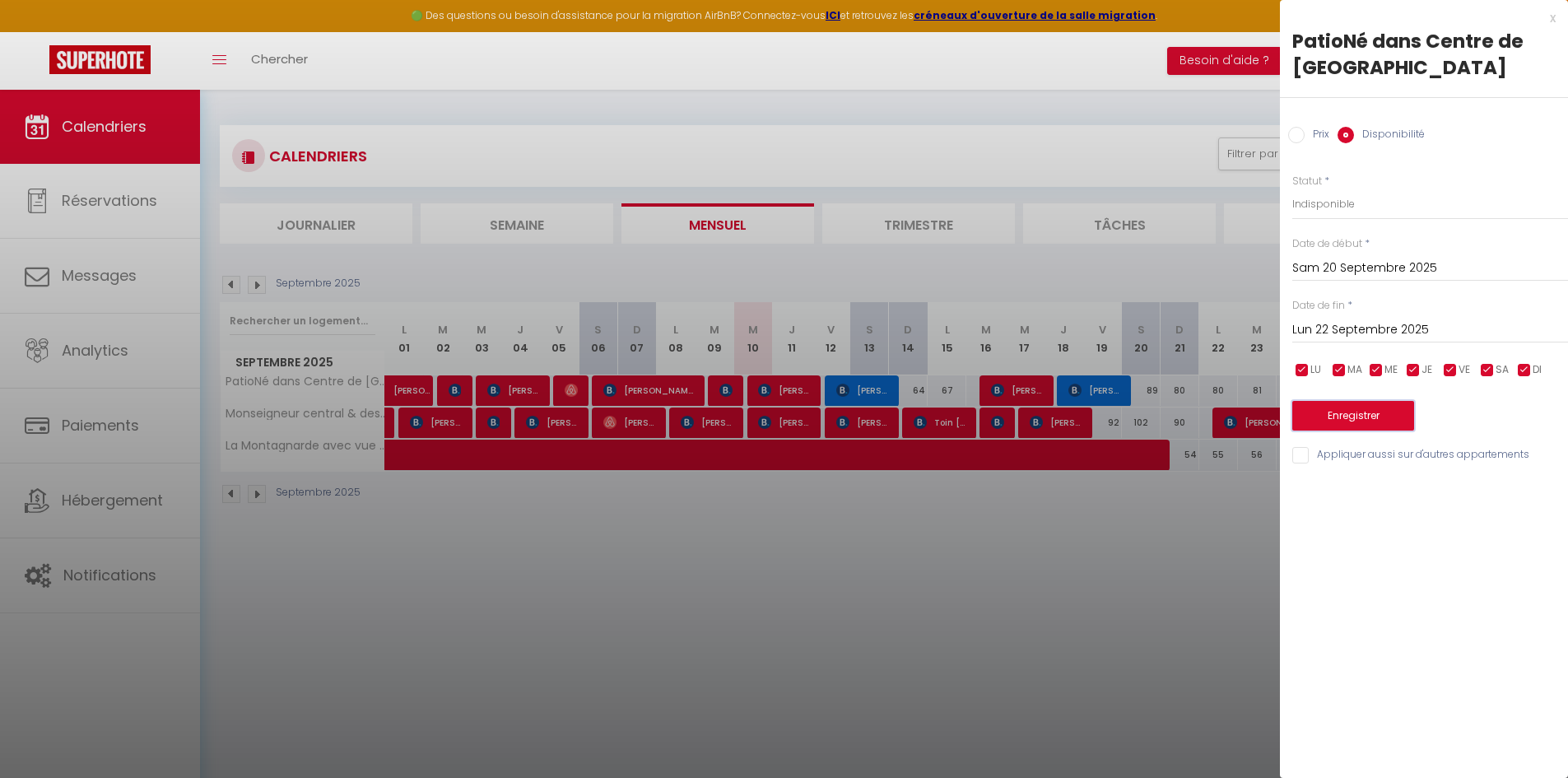
click at [1383, 423] on button "Enregistrer" at bounding box center [1353, 415] width 122 height 30
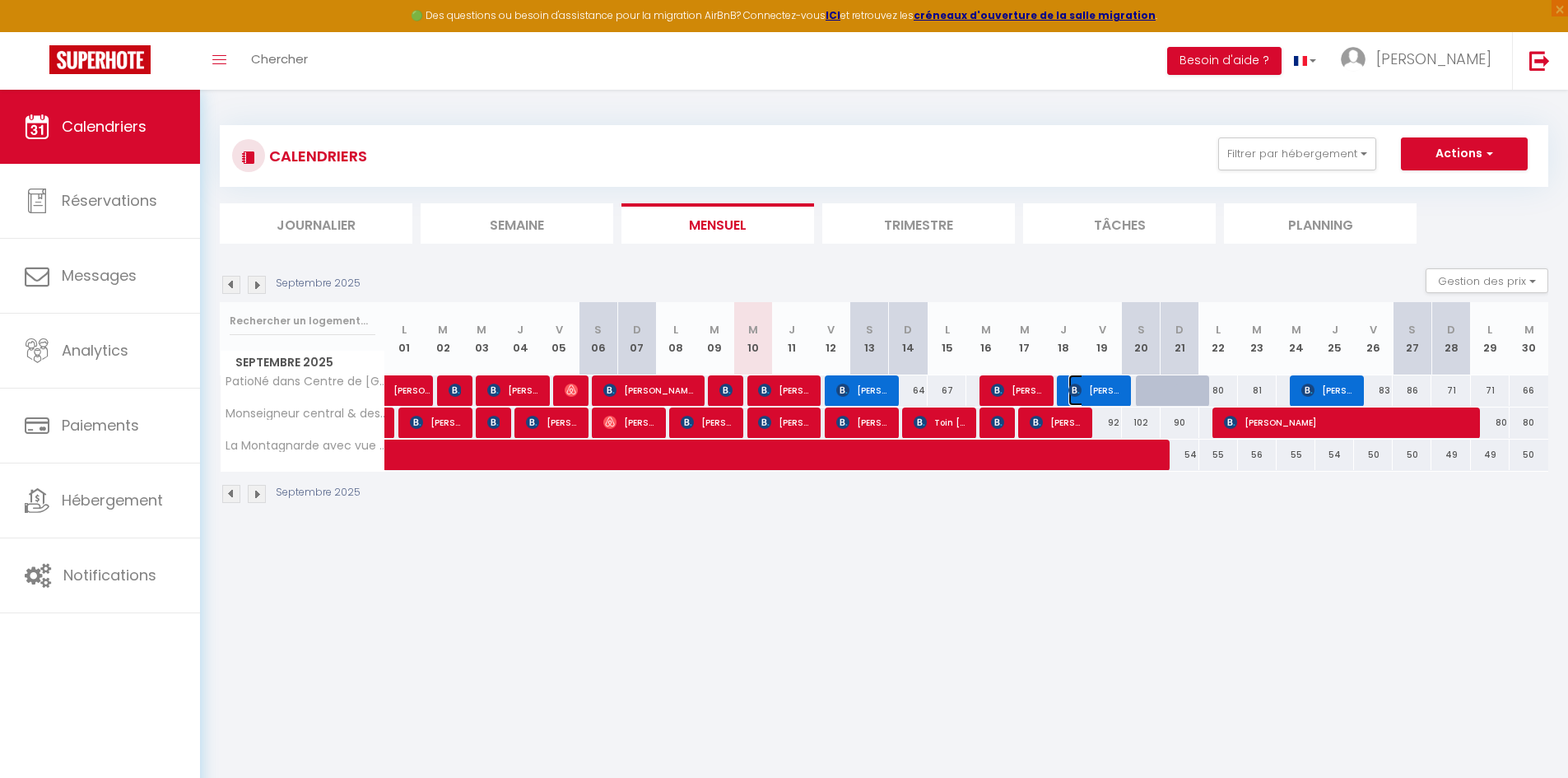
click at [1106, 386] on span "[PERSON_NAME]" at bounding box center [1094, 390] width 52 height 32
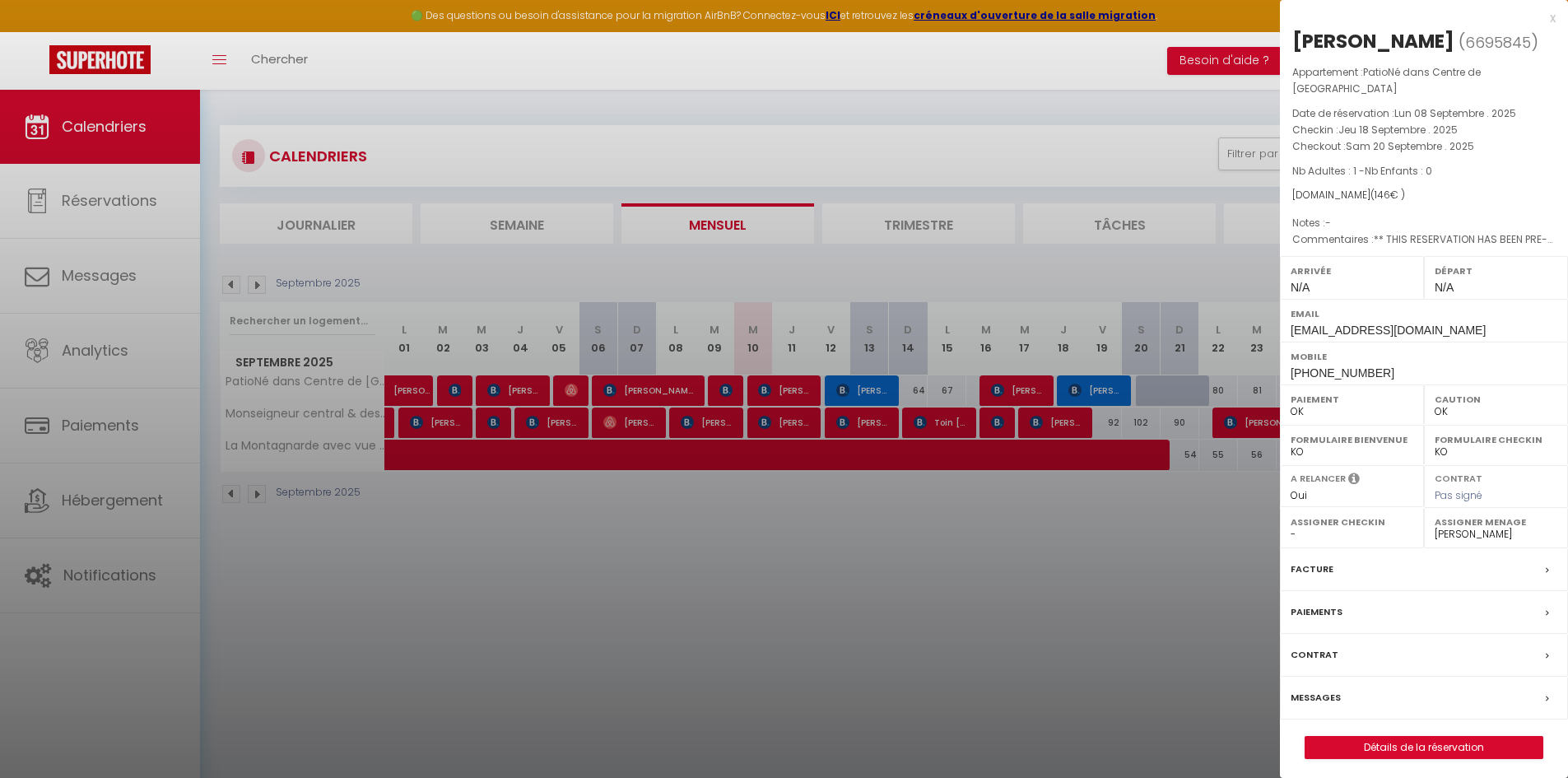
click at [1497, 530] on label "Assigner Menage" at bounding box center [1497, 522] width 123 height 16
click at [1468, 542] on select "- [PERSON_NAME] [PERSON_NAME] [PERSON_NAME] [PERSON_NAME] [PERSON_NAME] [PERSON…" at bounding box center [1497, 534] width 123 height 14
click at [1435, 536] on select "- [PERSON_NAME] [PERSON_NAME] [PERSON_NAME] [PERSON_NAME] [PERSON_NAME] [PERSON…" at bounding box center [1497, 534] width 123 height 14
click at [1487, 541] on select "- [PERSON_NAME] [PERSON_NAME] [PERSON_NAME] [PERSON_NAME] [PERSON_NAME] [PERSON…" at bounding box center [1497, 534] width 123 height 14
select select "21457"
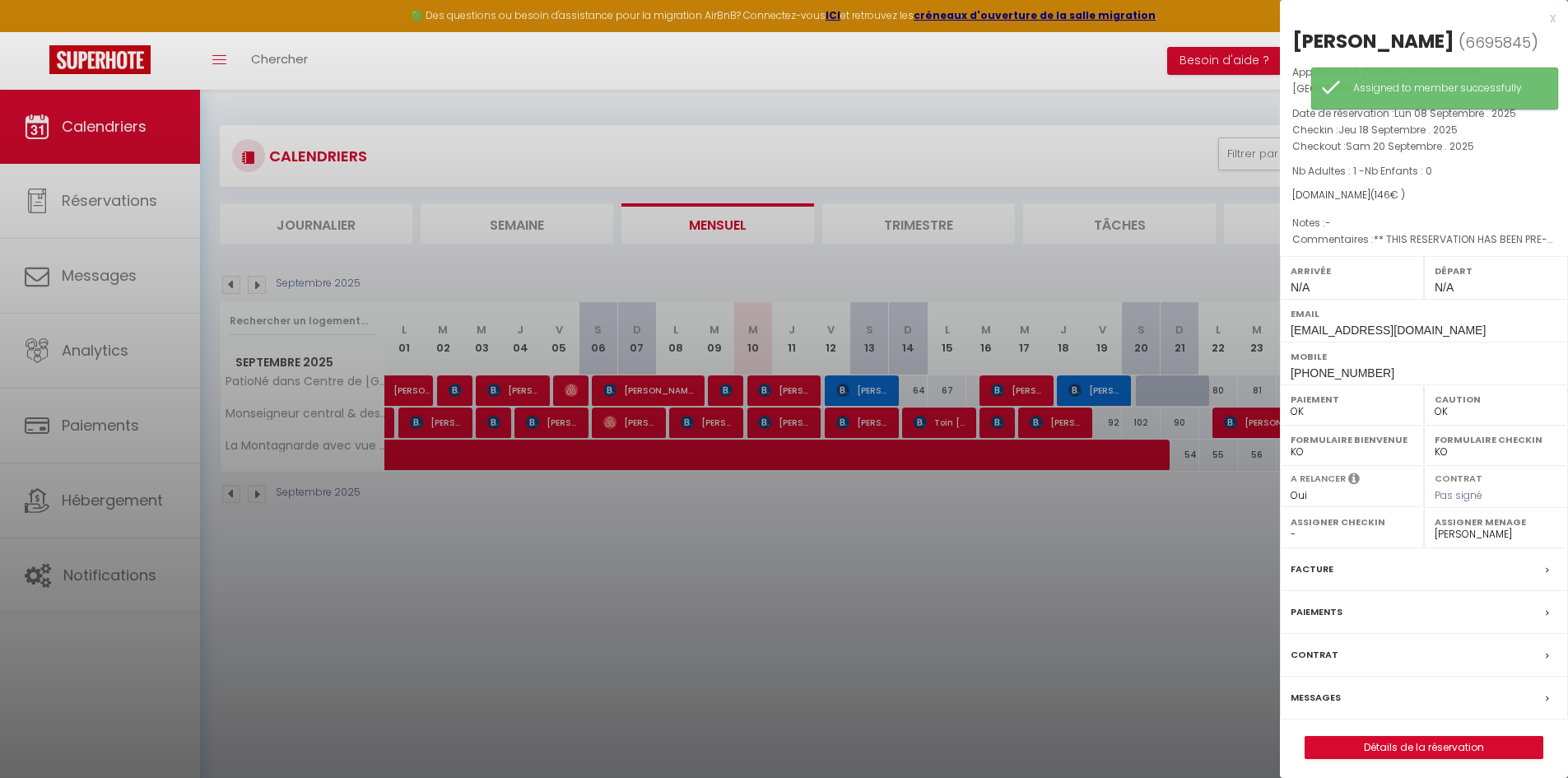
click at [1435, 536] on select "- [PERSON_NAME] [PERSON_NAME] [PERSON_NAME] [PERSON_NAME] [PERSON_NAME] [PERSON…" at bounding box center [1497, 534] width 123 height 14
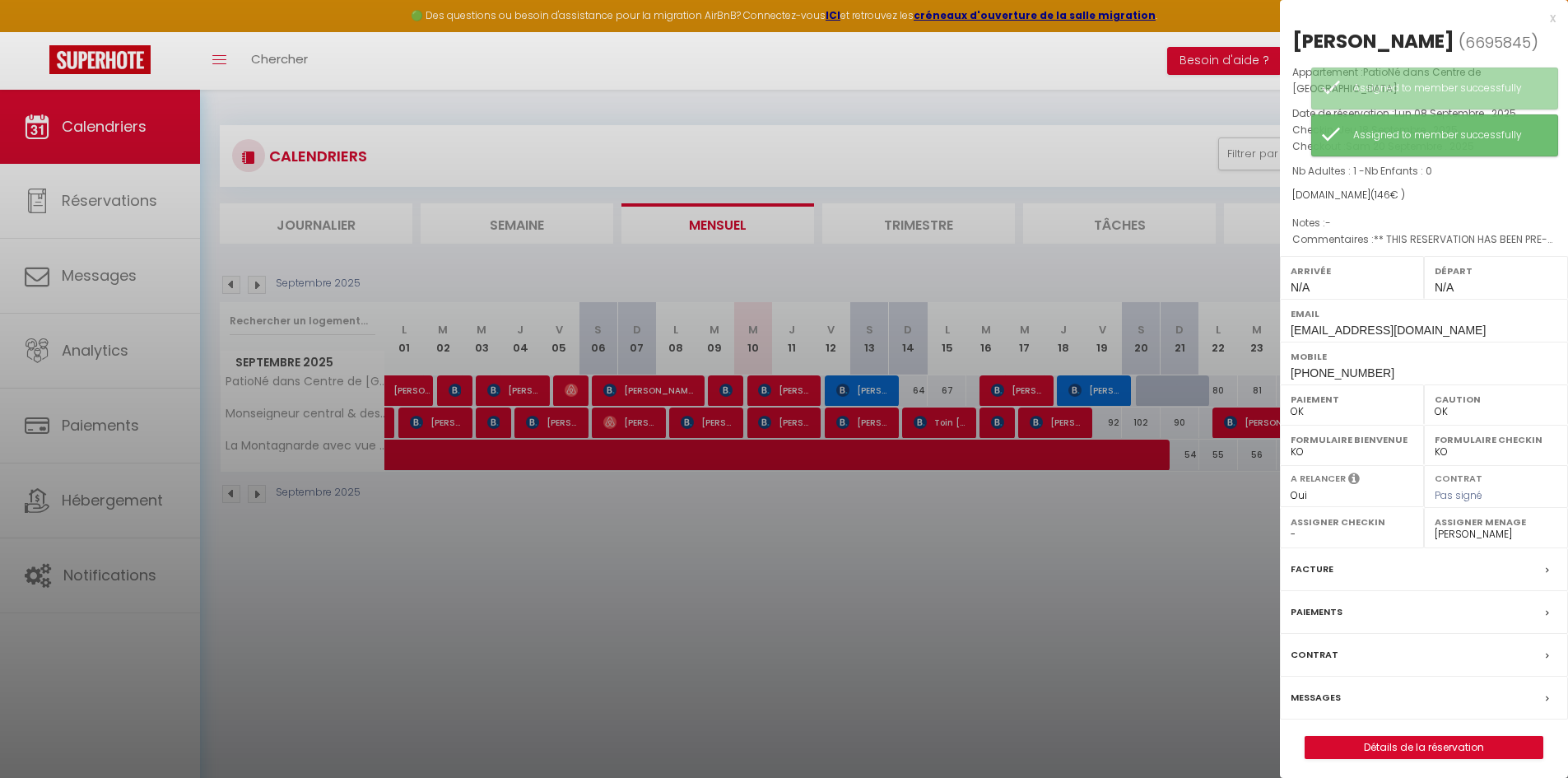
click at [1147, 611] on div at bounding box center [784, 389] width 1568 height 778
